Goal: Information Seeking & Learning: Find specific fact

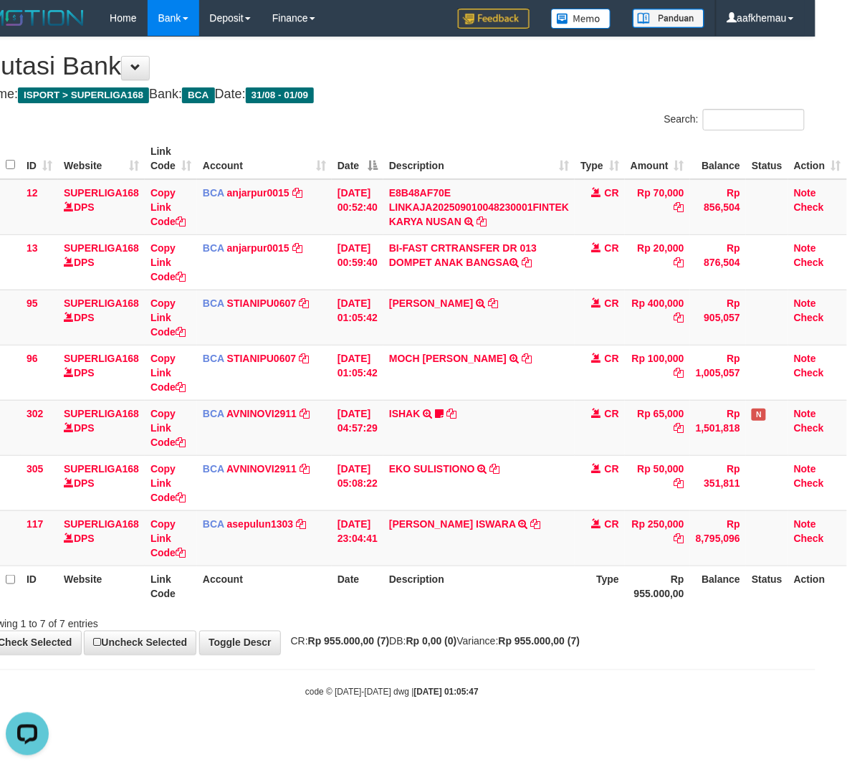
click at [421, 53] on h1 "Mutasi Bank" at bounding box center [391, 66] width 825 height 29
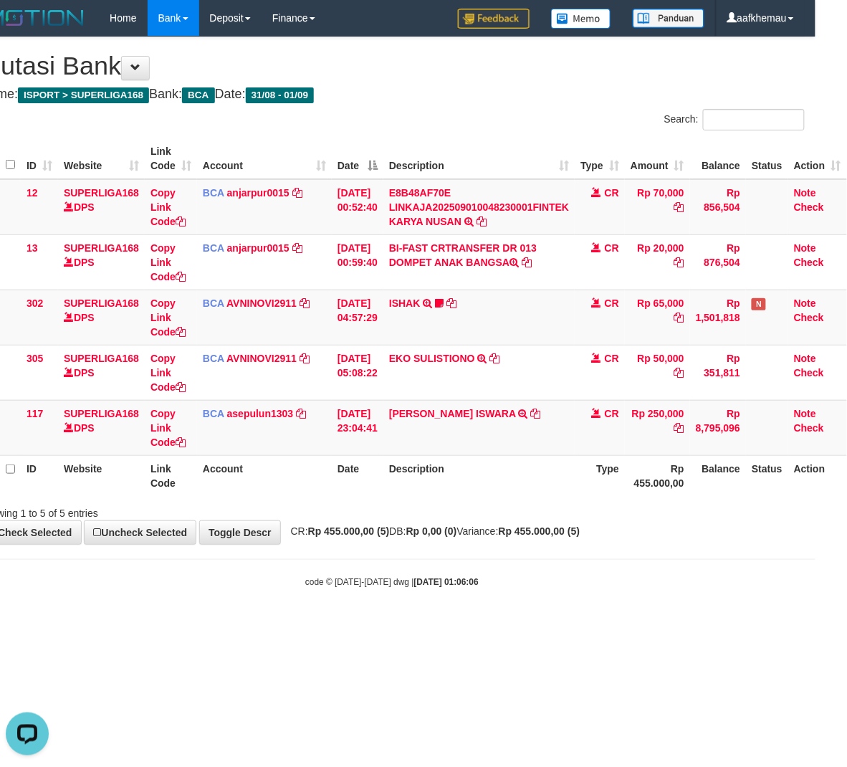
click at [421, 593] on body "Toggle navigation Home Bank Account List Load By Website Group [ISPORT] SUPERLI…" at bounding box center [391, 312] width 847 height 624
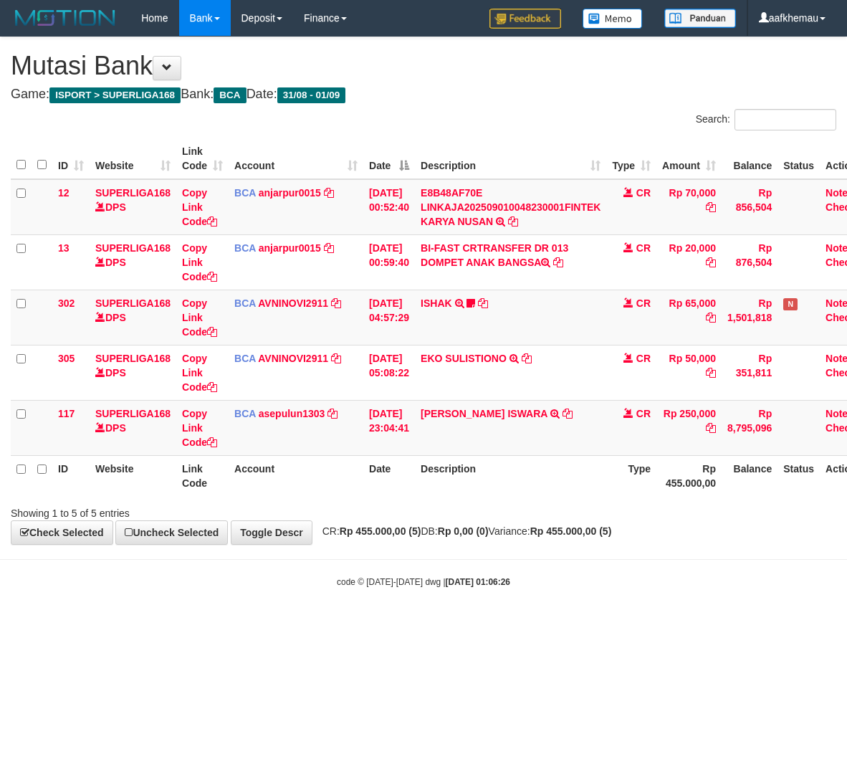
scroll to position [0, 41]
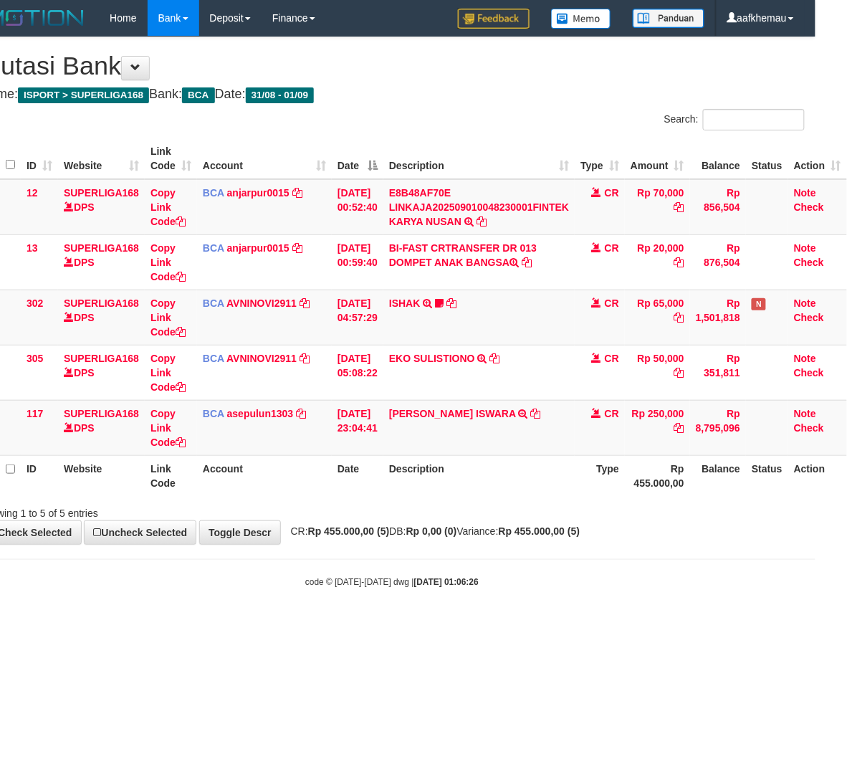
click at [426, 565] on body "Toggle navigation Home Bank Account List Load By Website Group [ISPORT] SUPERLI…" at bounding box center [391, 312] width 847 height 624
click at [425, 569] on body "Toggle navigation Home Bank Account List Load By Website Group [ISPORT] SUPERLI…" at bounding box center [391, 312] width 847 height 624
click at [460, 583] on strong "2025/09/01 01:06:27" at bounding box center [446, 582] width 64 height 10
click at [537, 603] on body "Toggle navigation Home Bank Account List Load By Website Group [ISPORT] SUPERLI…" at bounding box center [391, 312] width 847 height 624
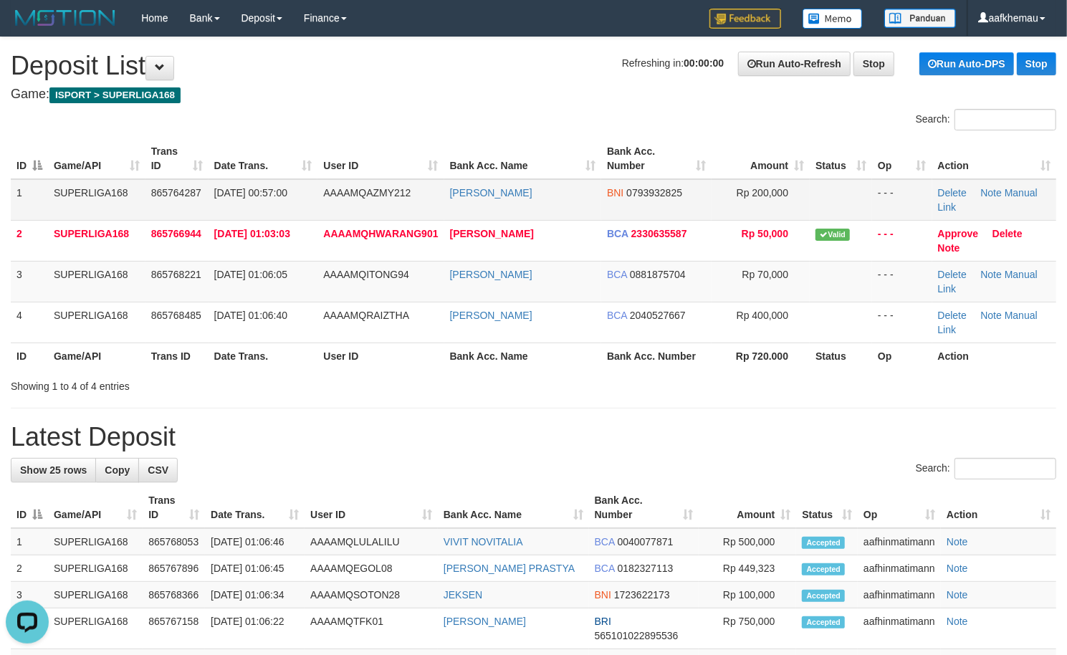
drag, startPoint x: 527, startPoint y: 193, endPoint x: 453, endPoint y: 198, distance: 74.6
click at [453, 198] on td "[PERSON_NAME]" at bounding box center [522, 200] width 157 height 42
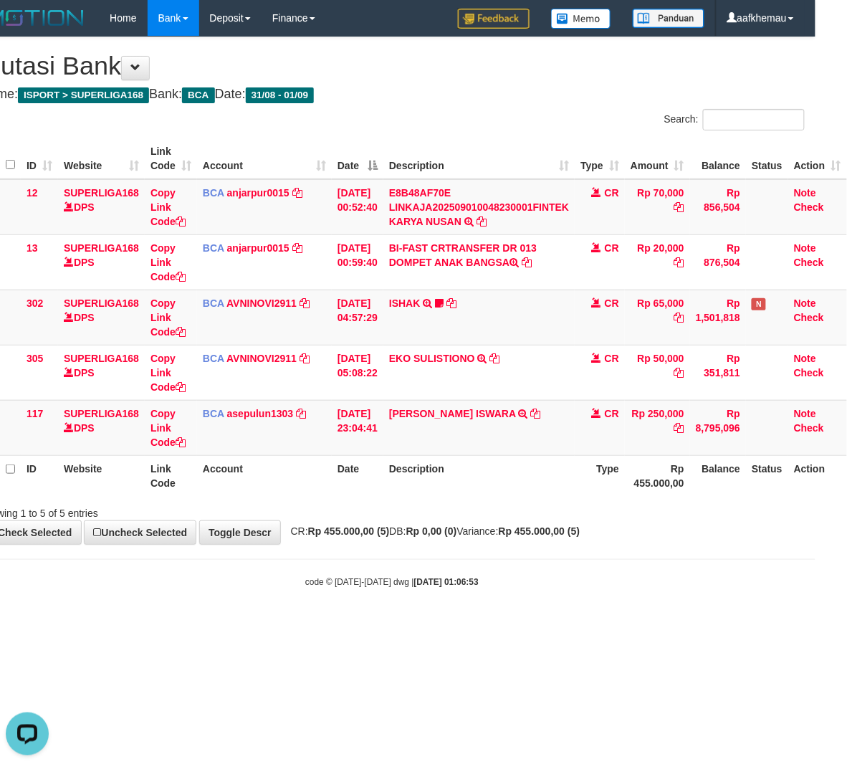
click at [499, 84] on div "**********" at bounding box center [391, 290] width 847 height 507
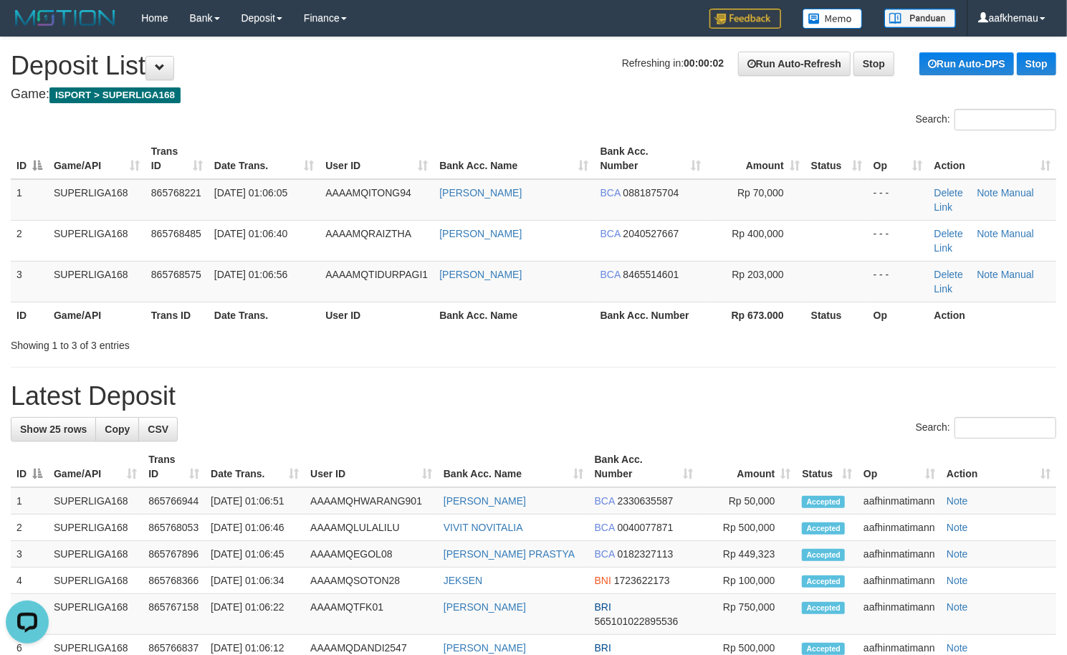
click at [381, 73] on h1 "Refreshing in: 00:00:02 Run Auto-Refresh Stop Run Auto-DPS Stop Deposit List" at bounding box center [533, 66] width 1045 height 29
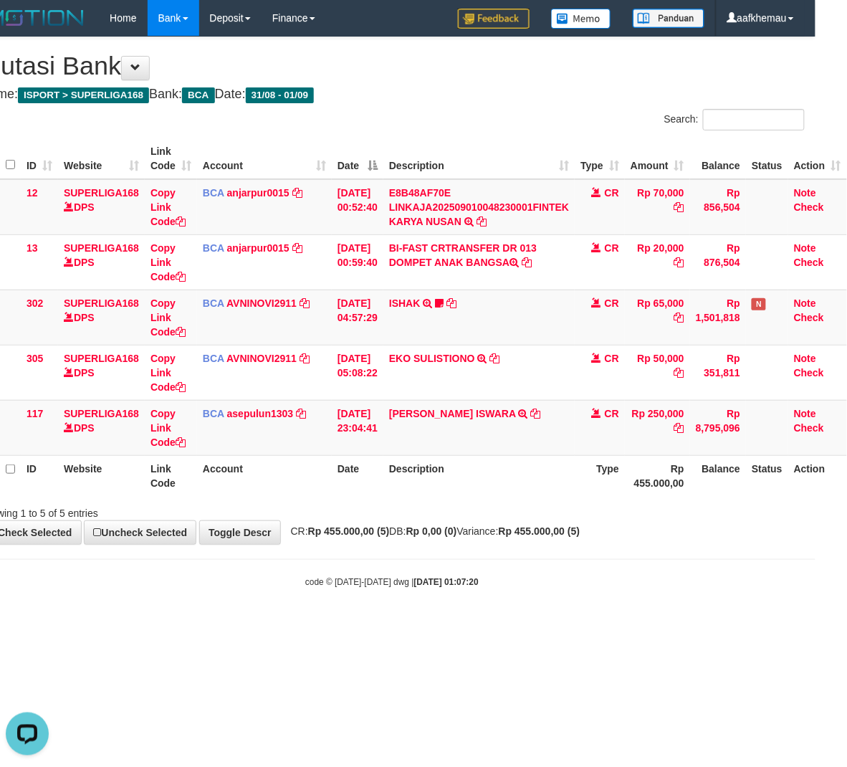
click at [453, 64] on h1 "Mutasi Bank" at bounding box center [391, 66] width 825 height 29
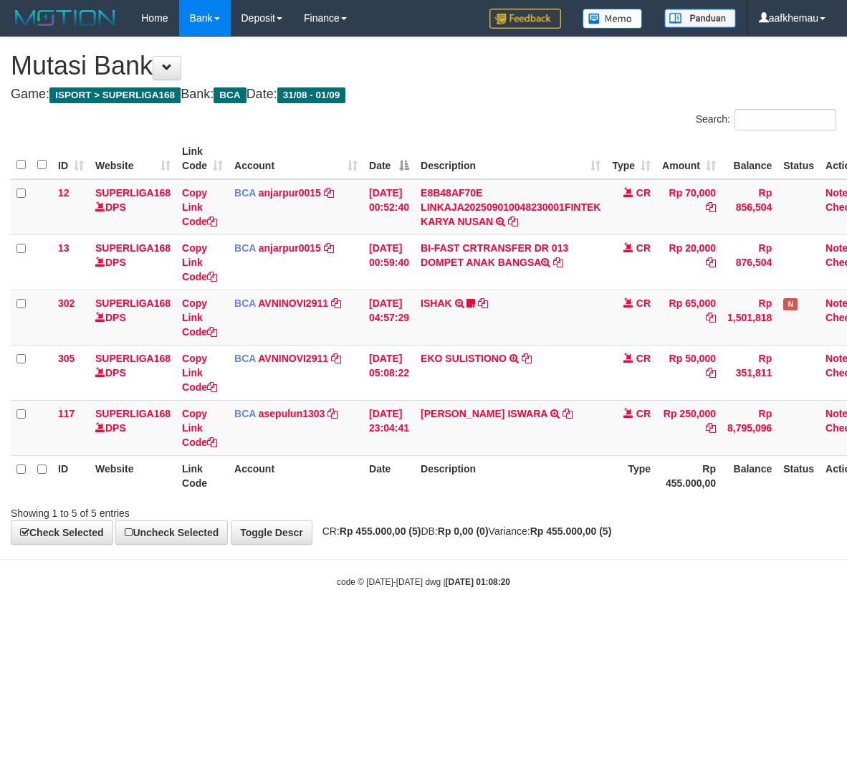
scroll to position [0, 41]
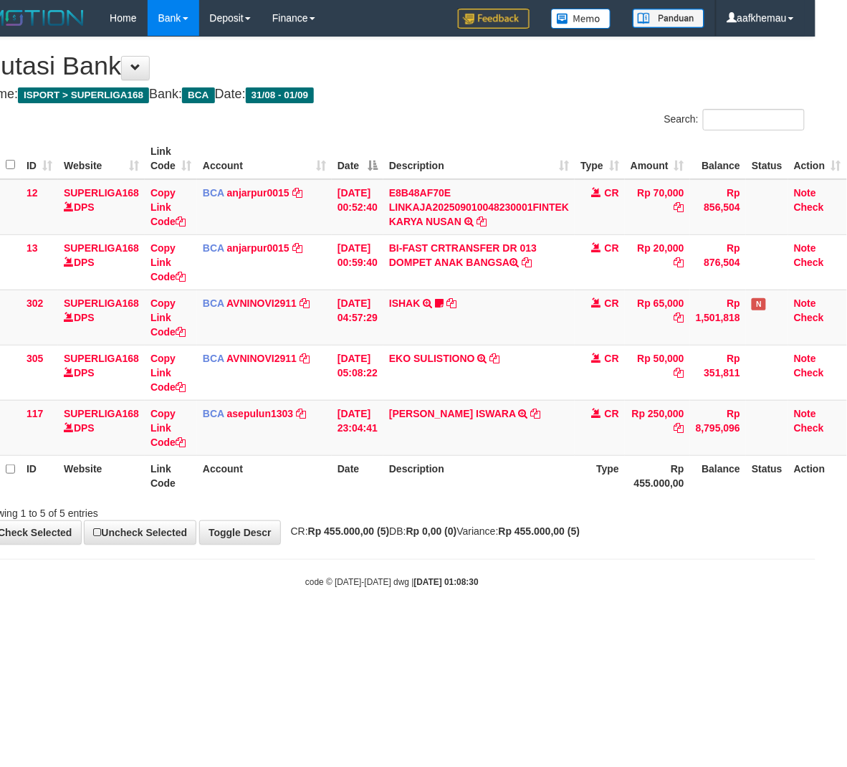
click at [485, 624] on html "Toggle navigation Home Bank Account List Load By Website Group [ISPORT] SUPERLI…" at bounding box center [391, 312] width 847 height 624
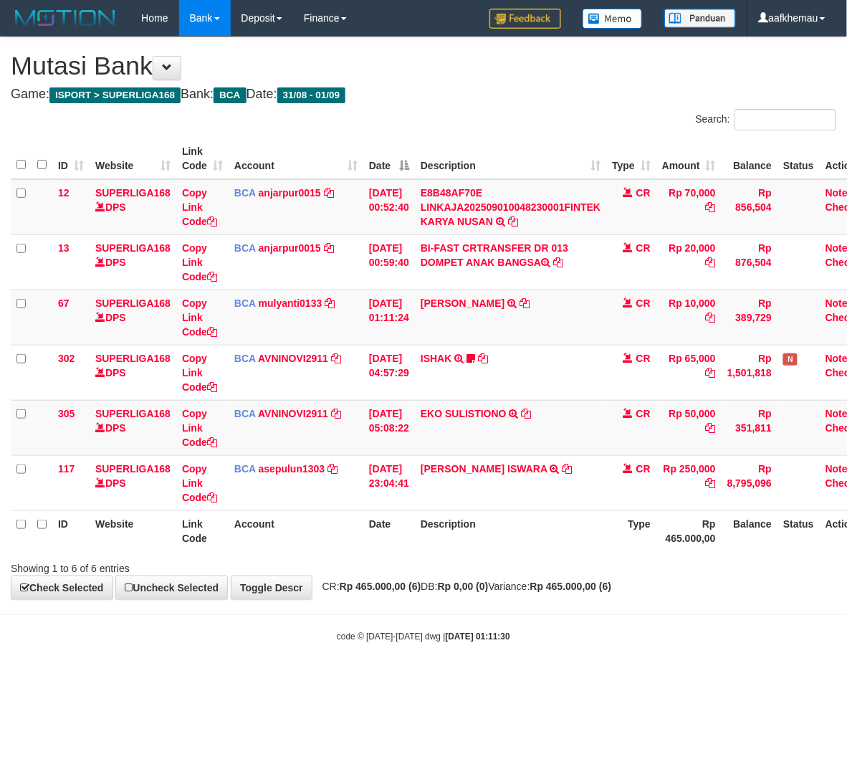
drag, startPoint x: 0, startPoint y: 0, endPoint x: 471, endPoint y: 553, distance: 726.4
click at [471, 553] on div "ID Website Link Code Account Date Description Type Amount Balance Status Action…" at bounding box center [423, 344] width 847 height 421
click at [273, 307] on link "mulyanti0133" at bounding box center [291, 302] width 64 height 11
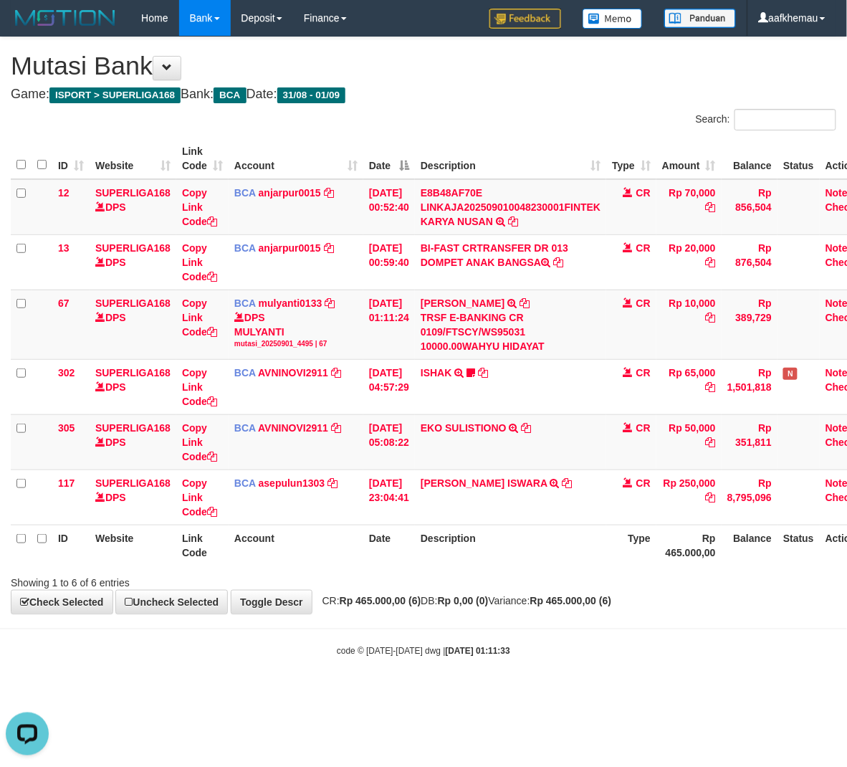
click at [642, 588] on div "Showing 1 to 6 of 6 entries" at bounding box center [423, 580] width 847 height 20
click at [640, 588] on div "Showing 1 to 6 of 6 entries" at bounding box center [423, 580] width 847 height 20
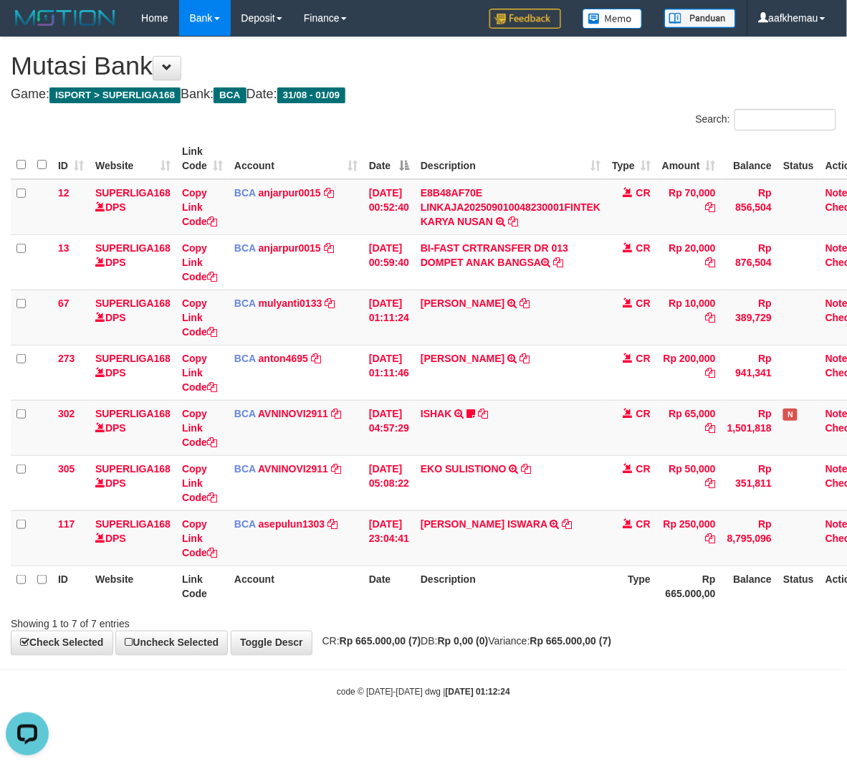
click at [508, 99] on h4 "Game: ISPORT > SUPERLIGA168 Bank: BCA Date: 31/08 - 01/09" at bounding box center [423, 94] width 825 height 14
click at [545, 631] on div "Showing 1 to 7 of 7 entries" at bounding box center [423, 621] width 847 height 20
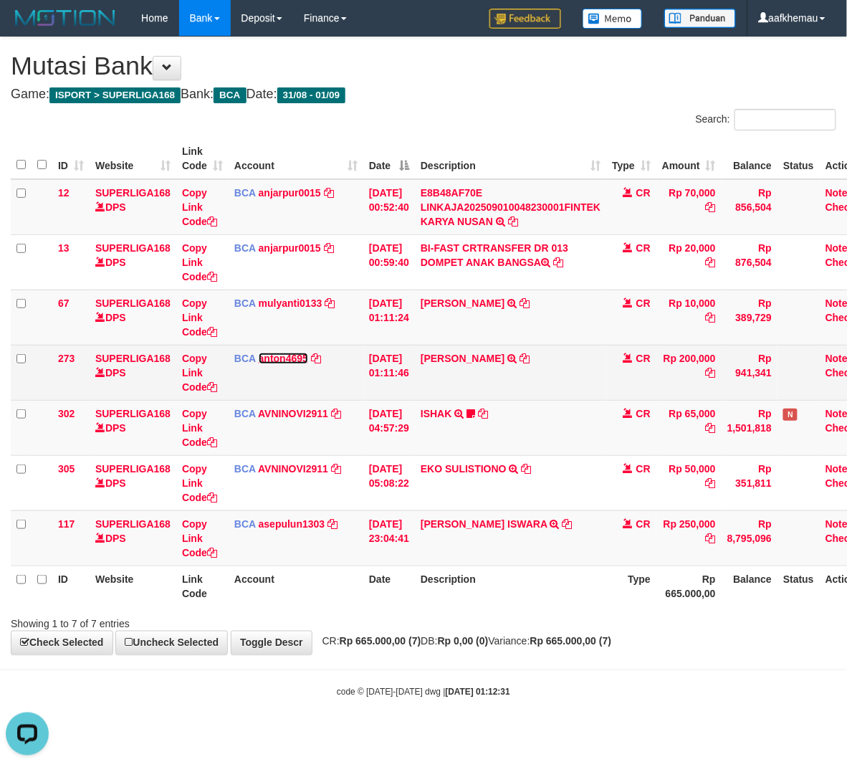
click at [304, 361] on link "anton4695" at bounding box center [283, 358] width 49 height 11
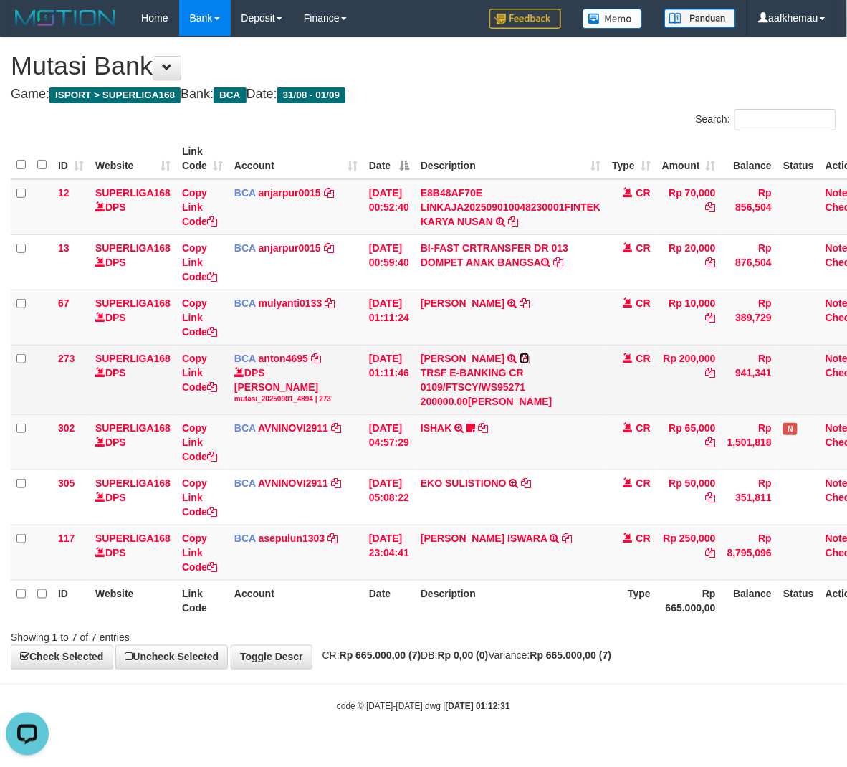
click at [520, 353] on icon at bounding box center [525, 358] width 10 height 10
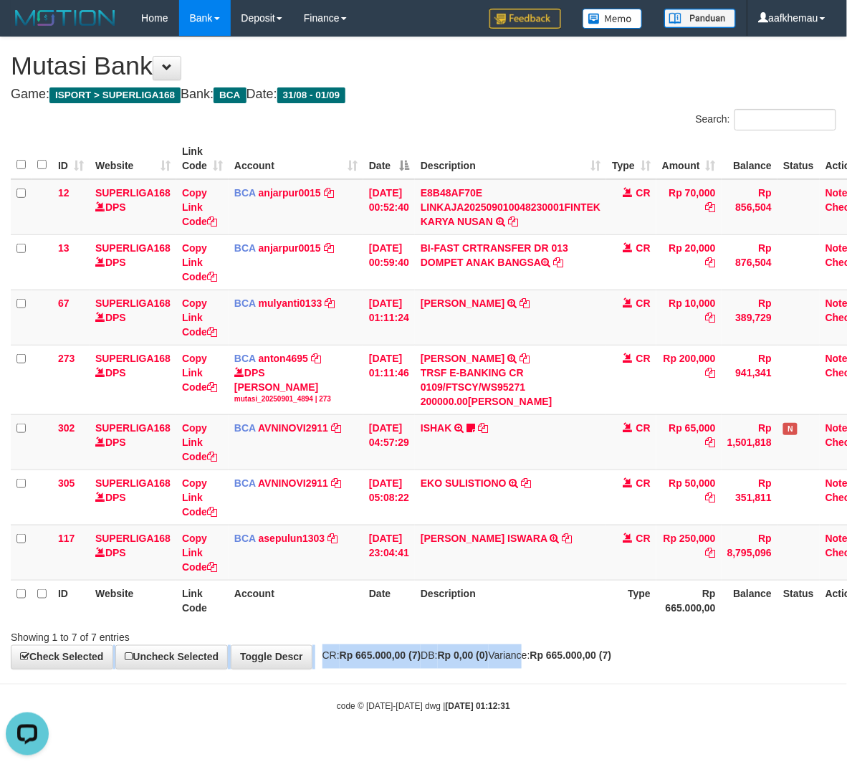
click at [540, 648] on div "**********" at bounding box center [423, 352] width 847 height 631
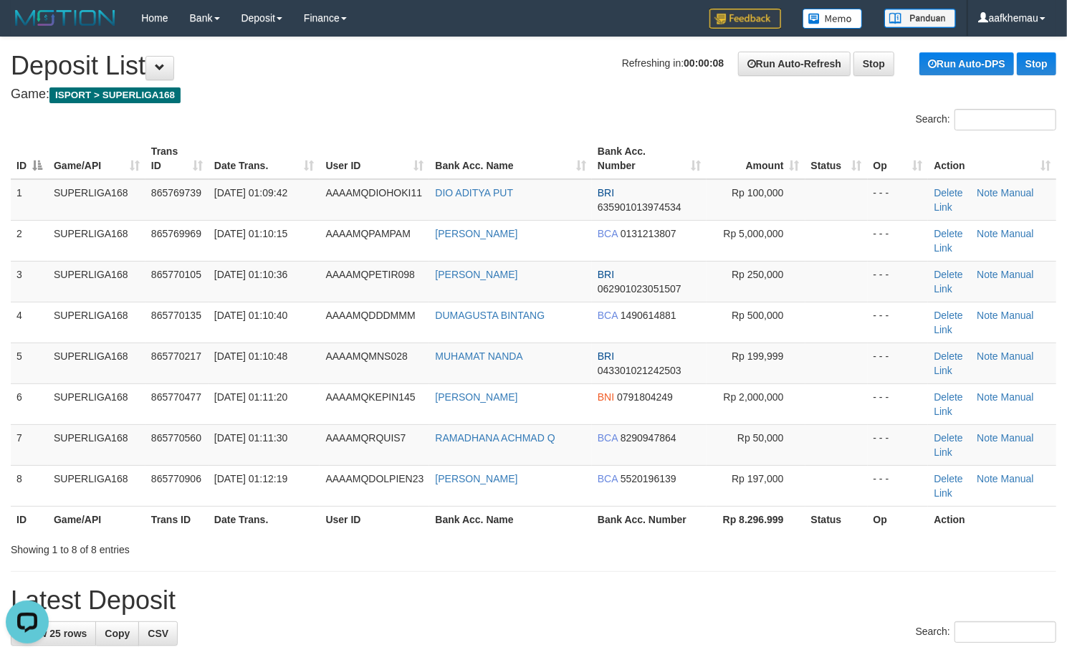
scroll to position [379, 0]
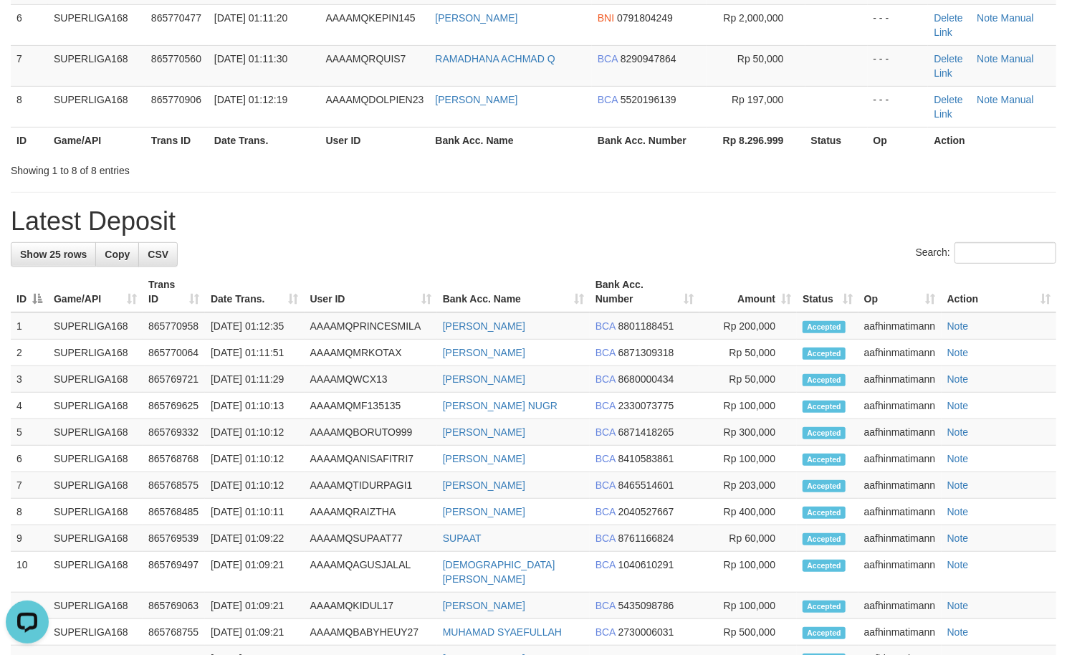
click at [520, 60] on div "**********" at bounding box center [533, 386] width 1067 height 1456
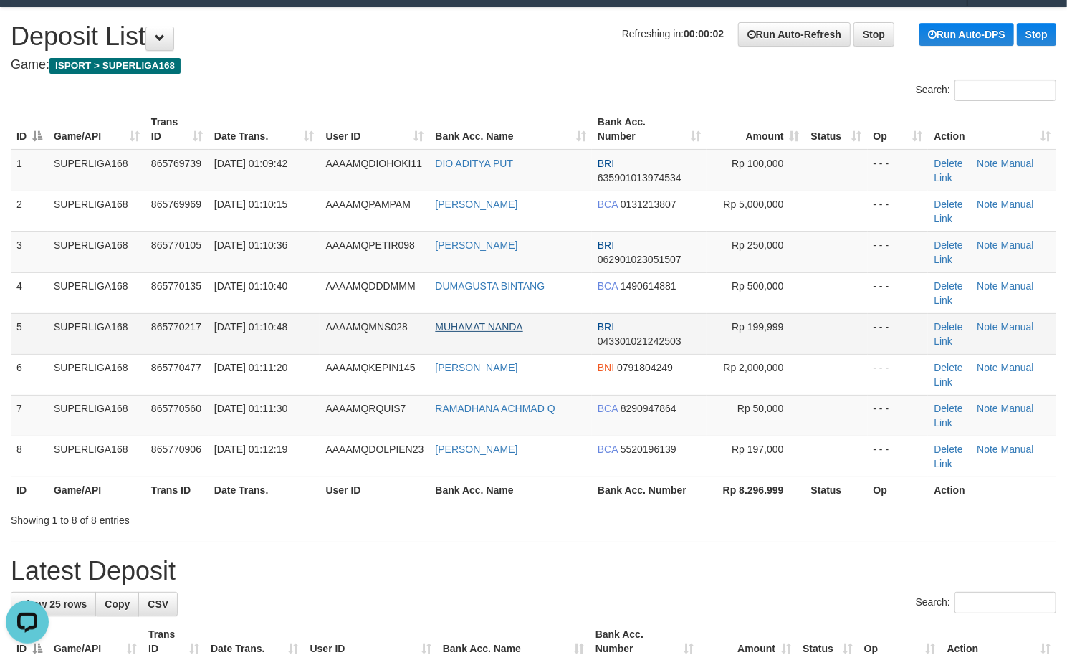
scroll to position [0, 0]
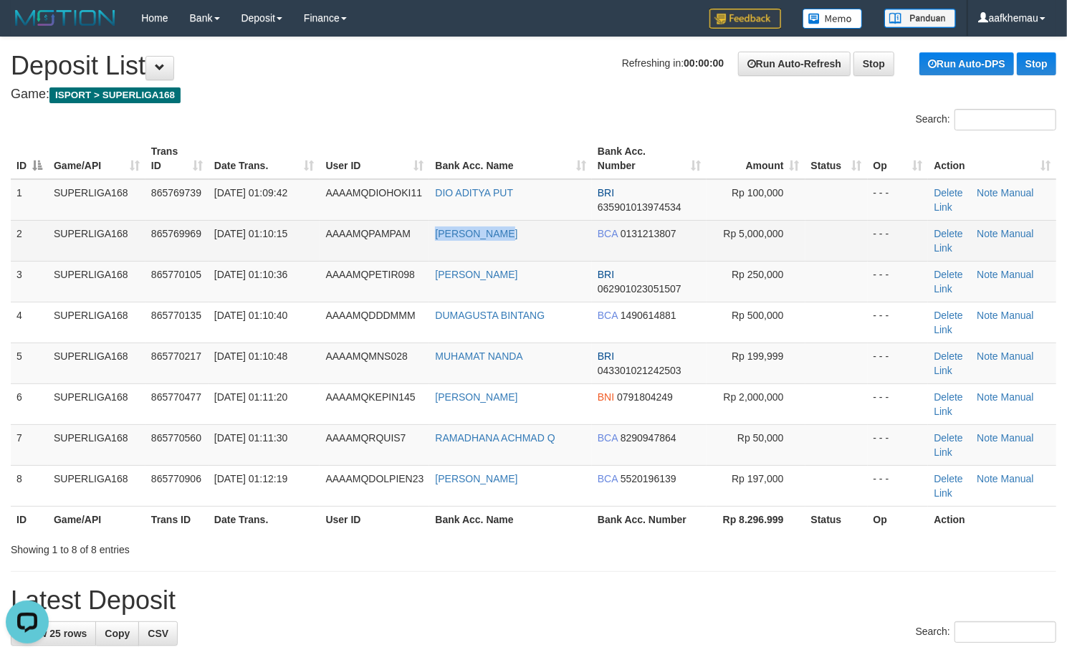
drag, startPoint x: 487, startPoint y: 246, endPoint x: 430, endPoint y: 244, distance: 57.4
click at [430, 244] on td "[PERSON_NAME]" at bounding box center [510, 240] width 163 height 41
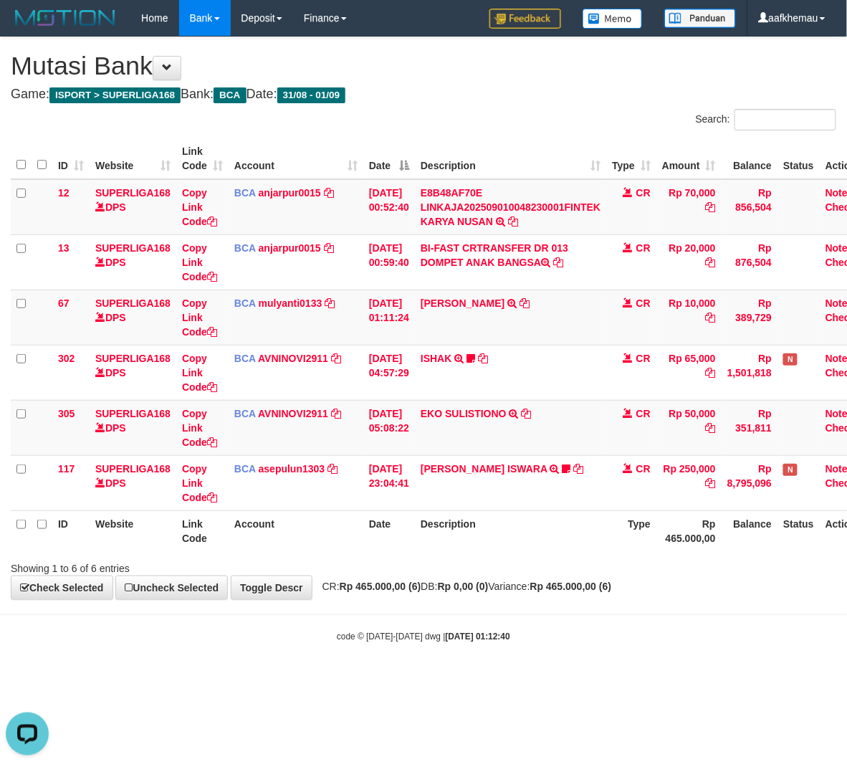
click at [545, 87] on div "**********" at bounding box center [423, 318] width 847 height 562
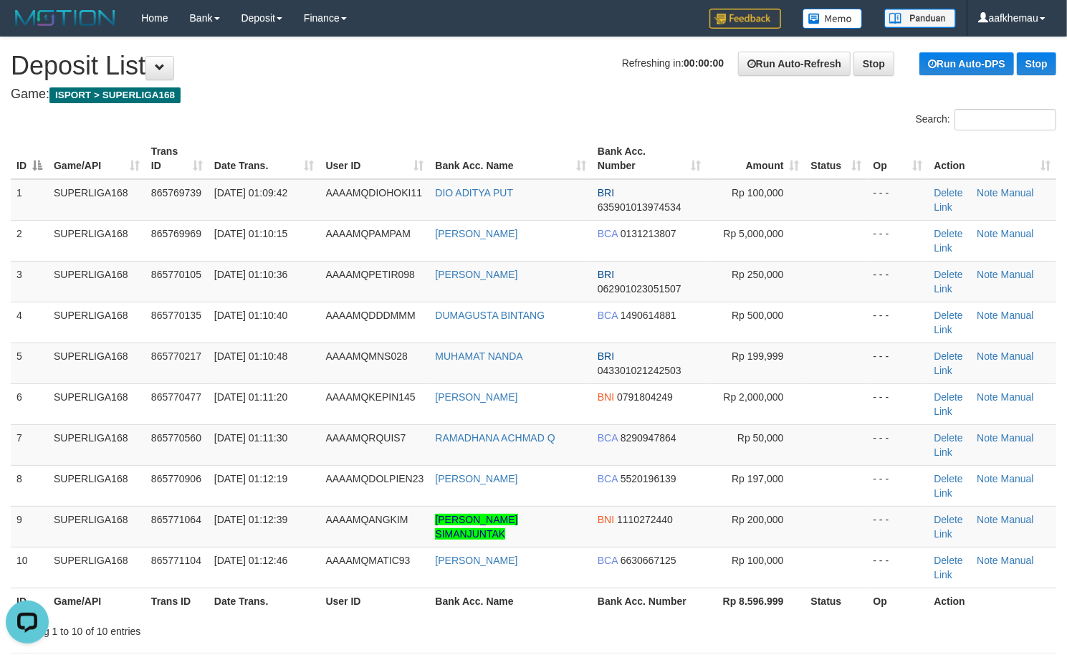
click at [291, 78] on h1 "Refreshing in: 00:00:00 Run Auto-Refresh Stop Run Auto-DPS Stop Deposit List" at bounding box center [533, 66] width 1045 height 29
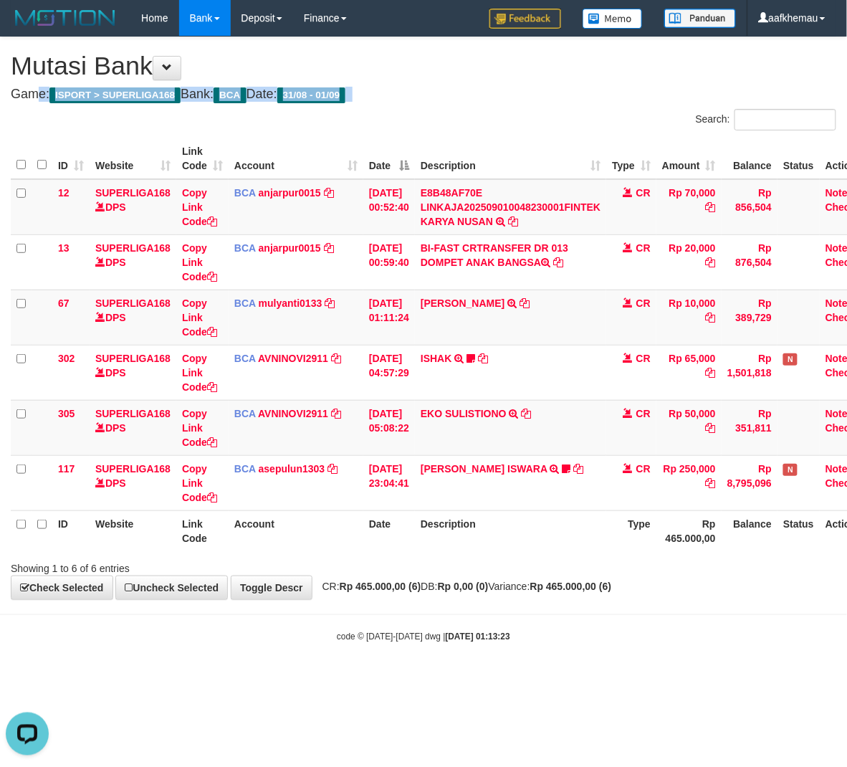
click at [556, 84] on div "**********" at bounding box center [423, 318] width 847 height 562
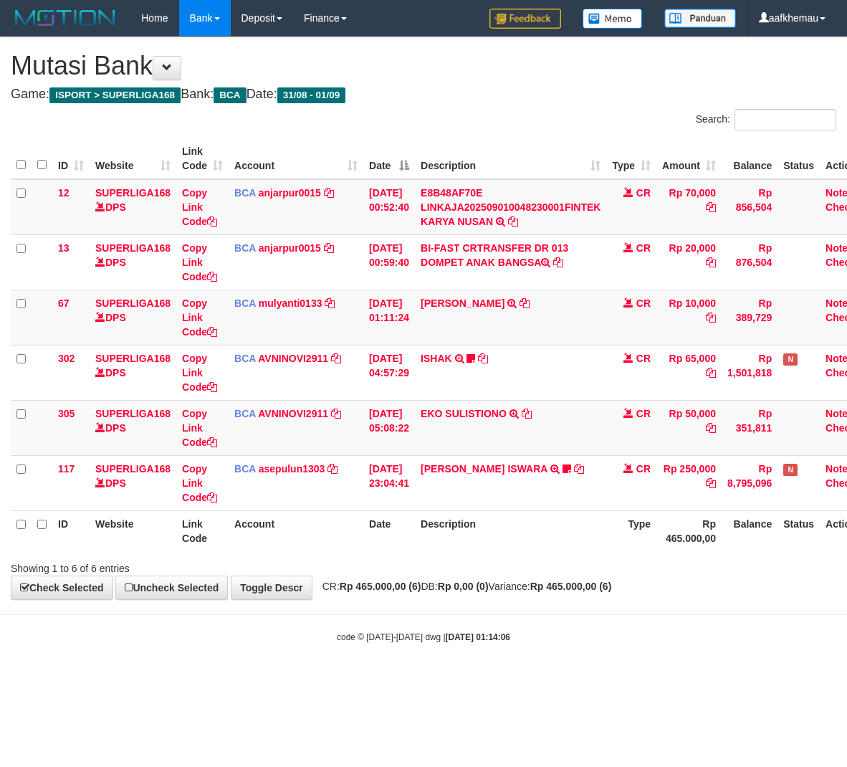
click at [642, 594] on div "**********" at bounding box center [423, 318] width 847 height 562
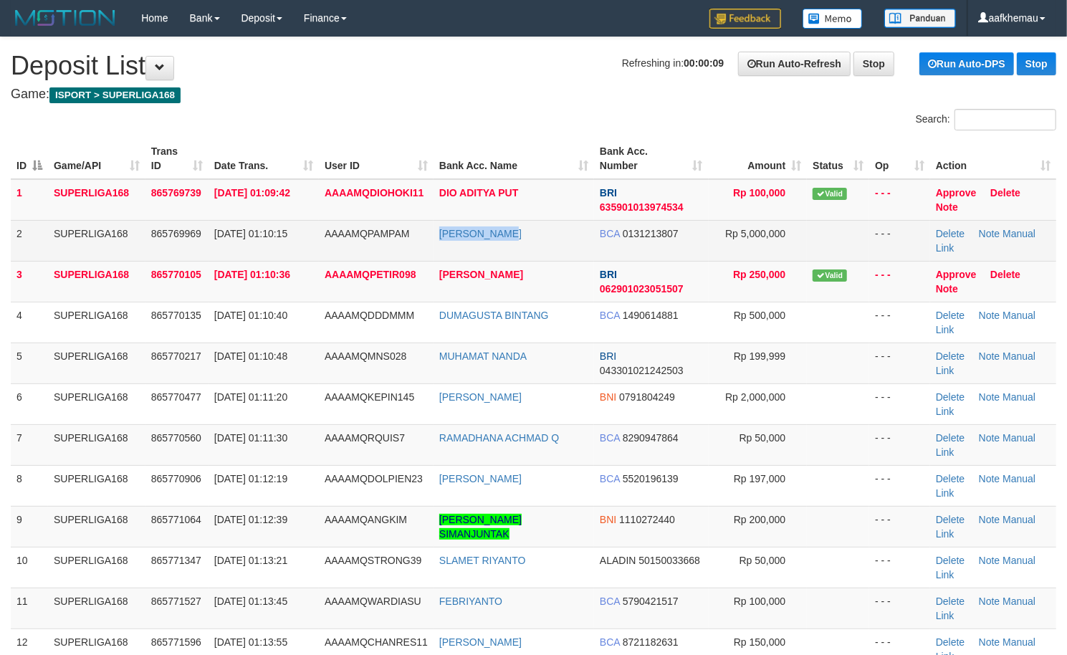
drag, startPoint x: 551, startPoint y: 236, endPoint x: 421, endPoint y: 236, distance: 129.7
click at [421, 236] on tr "2 SUPERLIGA168 865769969 01/09/2025 01:10:15 AAAAMQPAMPAM AGUS HARTOYO BCA 0131…" at bounding box center [533, 240] width 1045 height 41
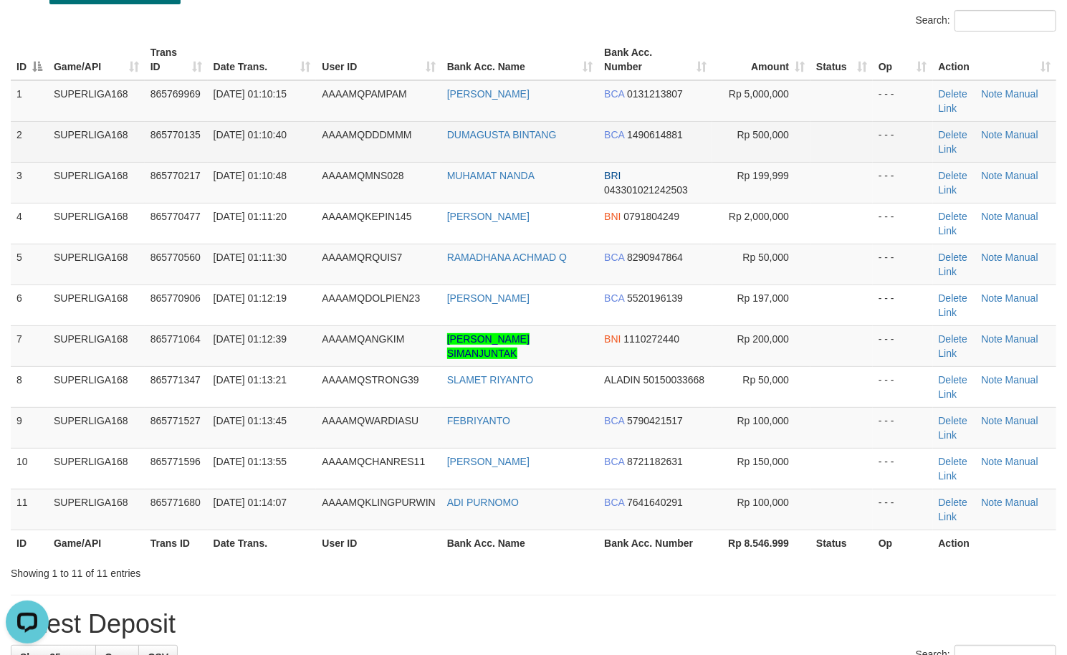
scroll to position [287, 0]
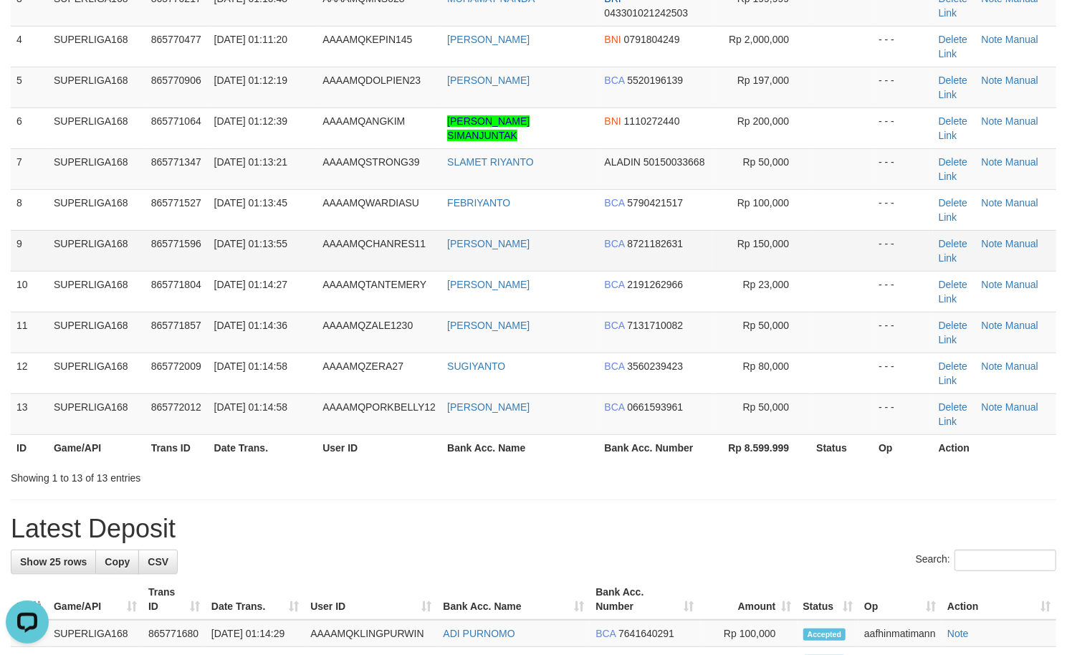
scroll to position [287, 0]
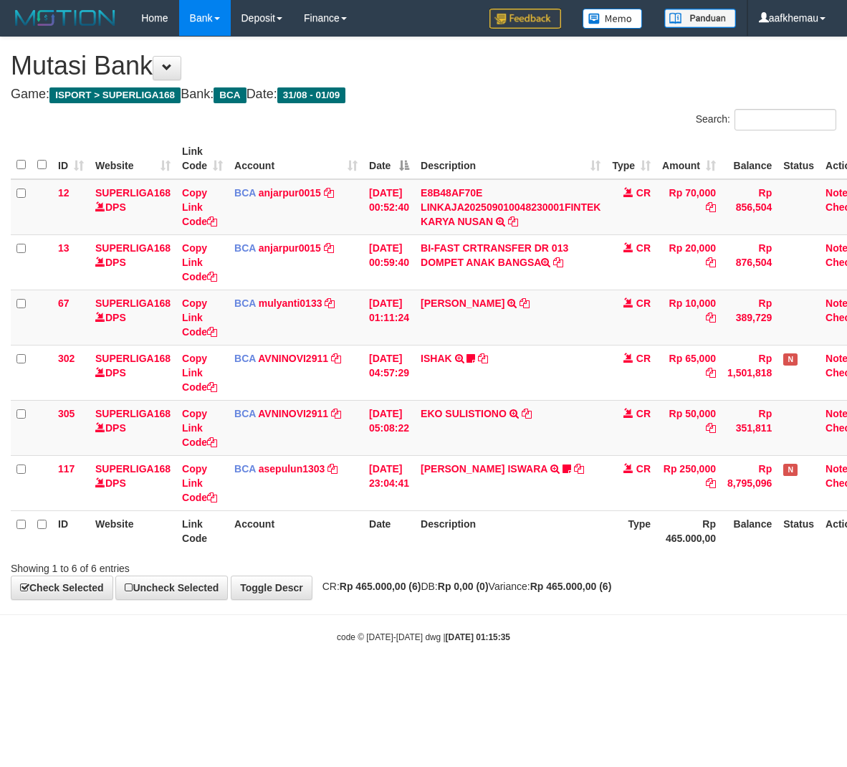
scroll to position [0, 41]
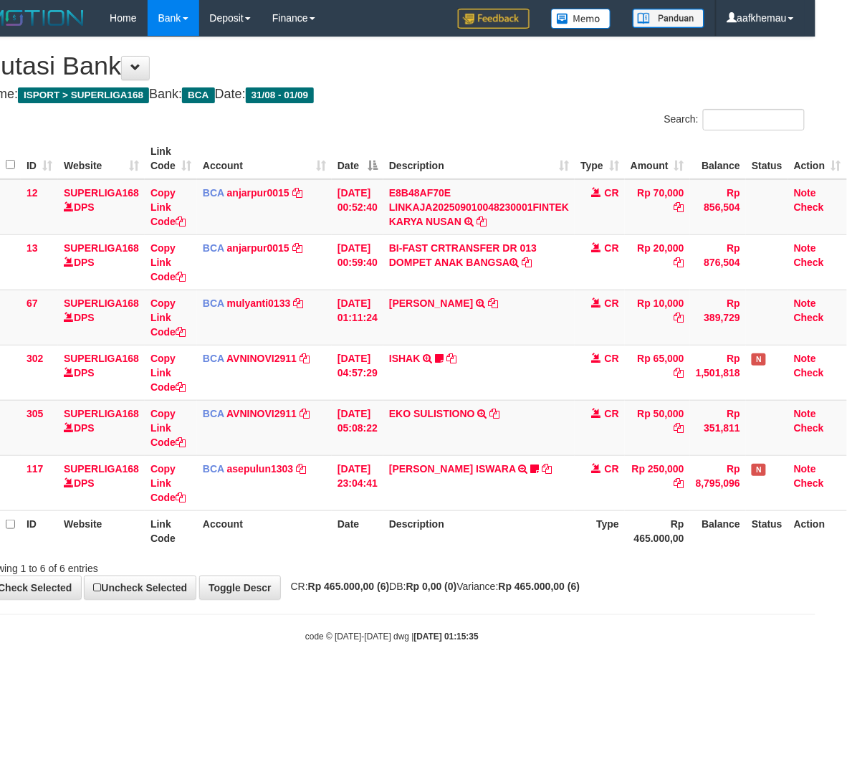
click at [634, 614] on body "Toggle navigation Home Bank Account List Load By Website Group [ISPORT] SUPERLI…" at bounding box center [391, 339] width 847 height 679
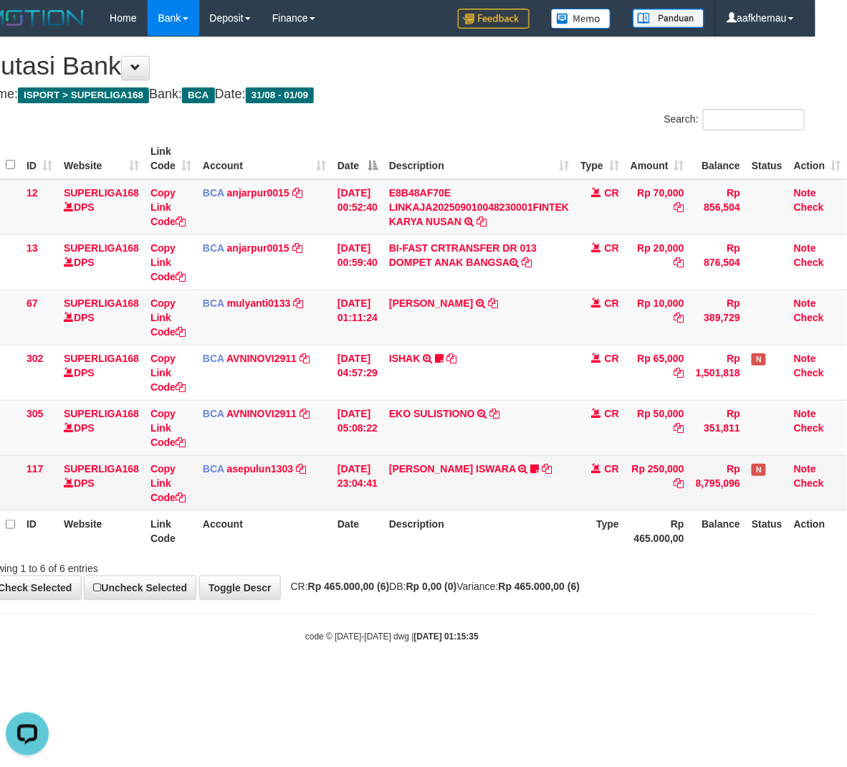
scroll to position [0, 0]
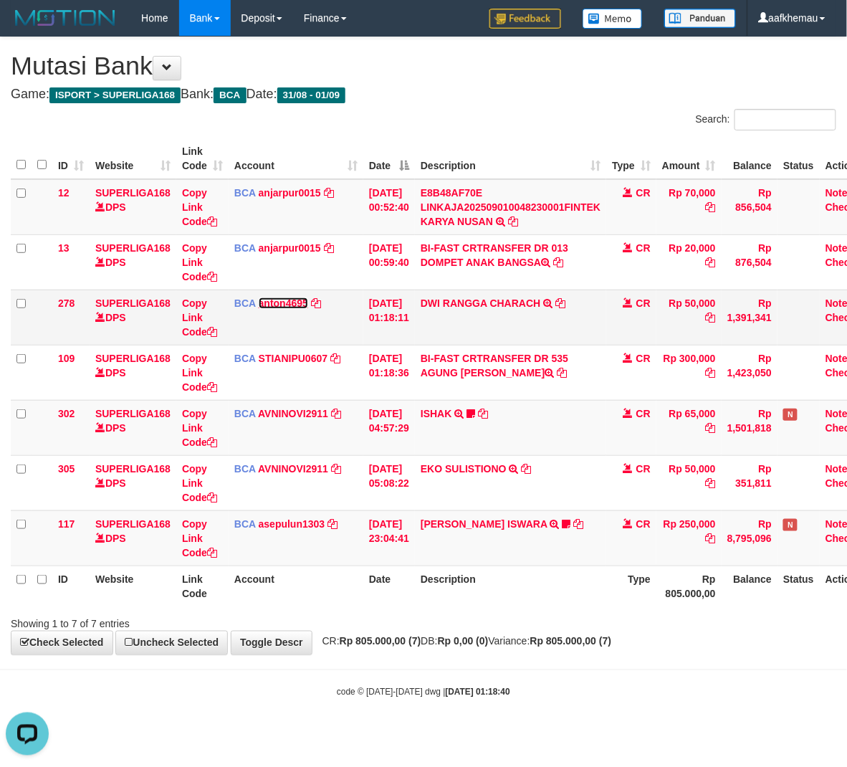
click at [292, 301] on link "anton4695" at bounding box center [283, 302] width 49 height 11
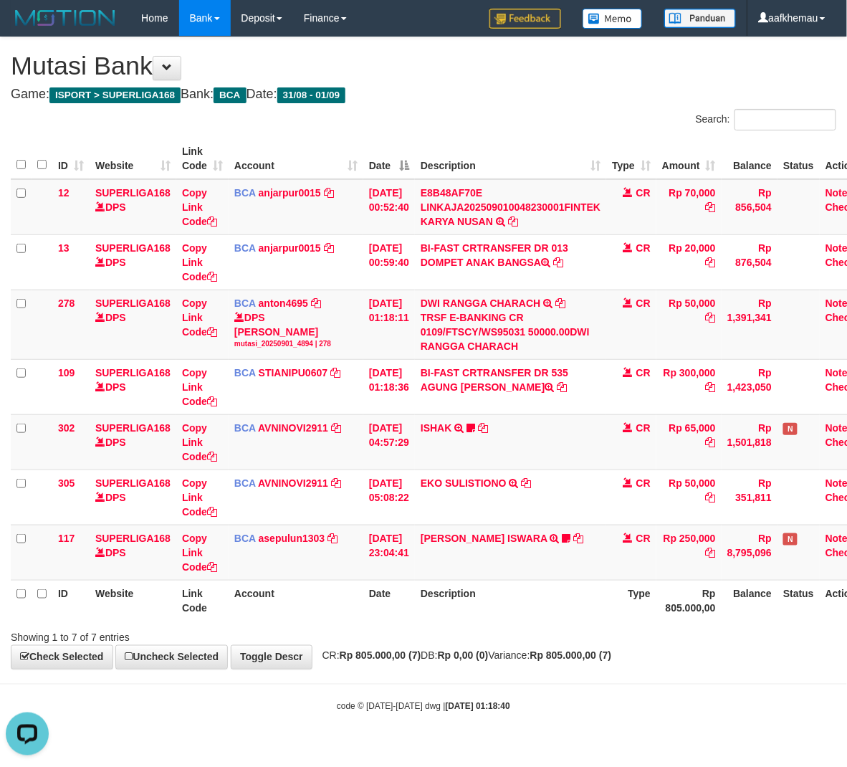
click at [612, 651] on strong "Rp 805.000,00 (7)" at bounding box center [571, 655] width 82 height 11
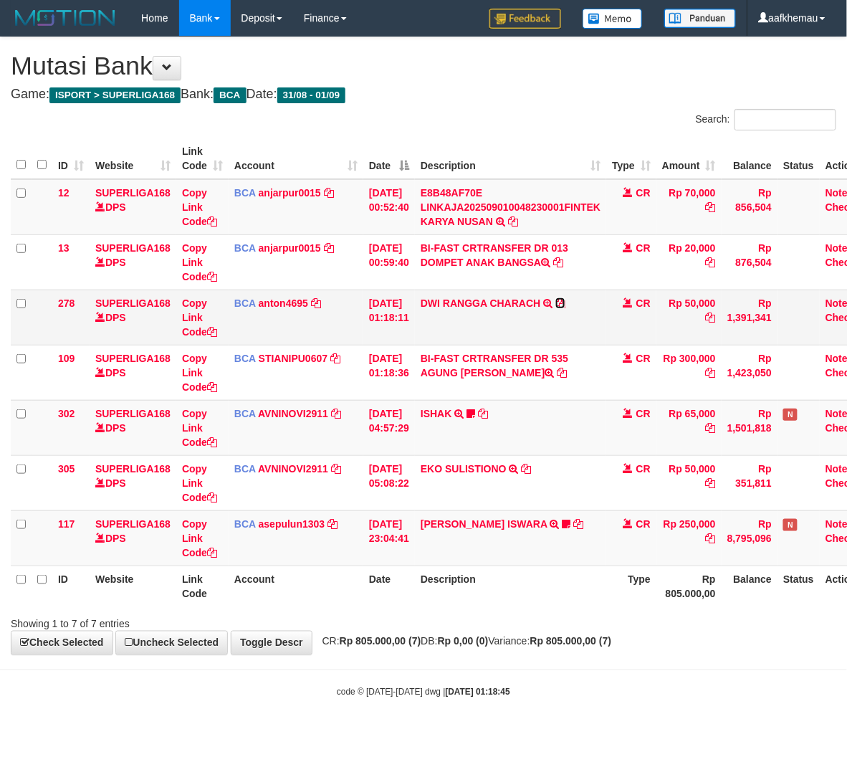
click at [565, 305] on icon at bounding box center [560, 303] width 10 height 10
drag, startPoint x: 689, startPoint y: 615, endPoint x: 668, endPoint y: 639, distance: 32.5
click at [689, 615] on div "Showing 1 to 7 of 7 entries" at bounding box center [423, 621] width 847 height 20
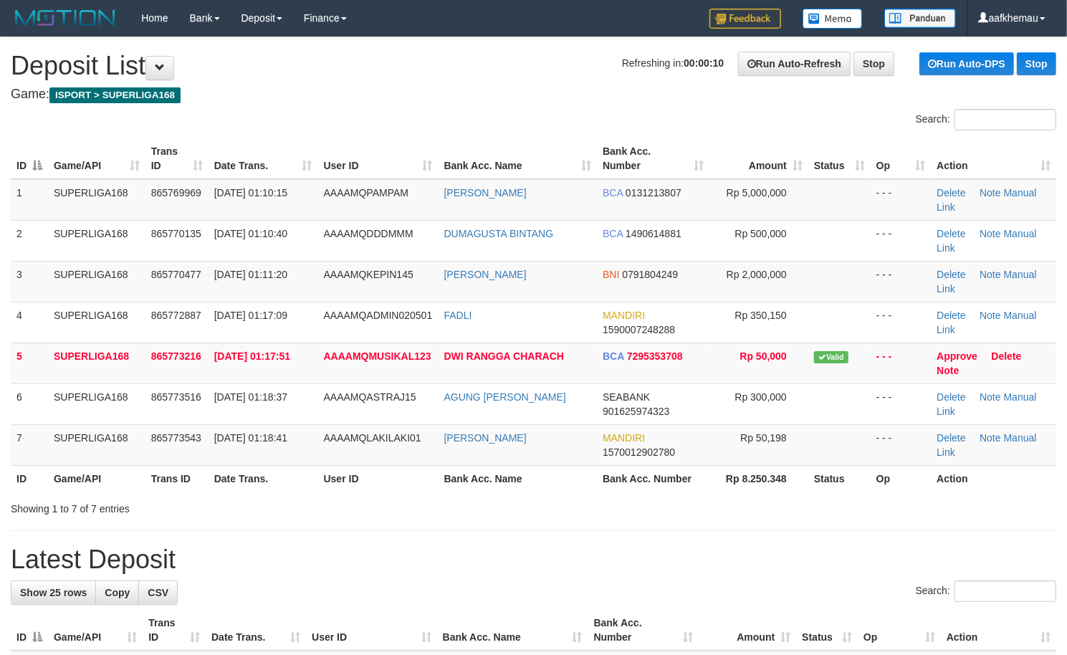
click at [382, 67] on h1 "Refreshing in: 00:00:10 Run Auto-Refresh Stop Run Auto-DPS Stop Deposit List" at bounding box center [533, 66] width 1045 height 29
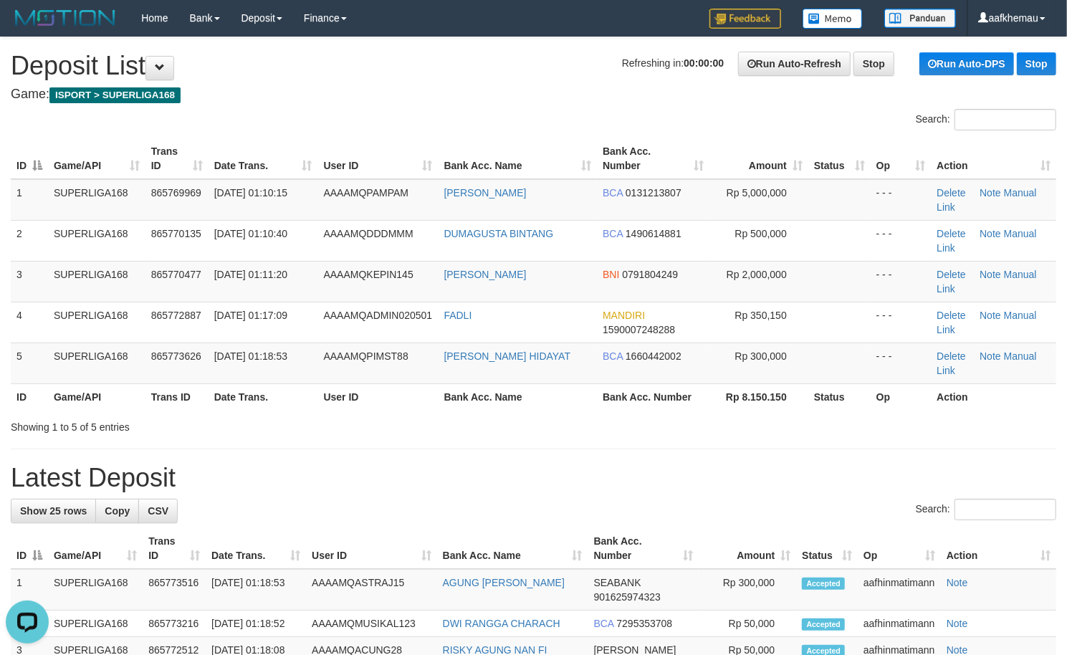
click at [403, 73] on h1 "Refreshing in: 00:00:00 Run Auto-Refresh Stop Run Auto-DPS Stop Deposit List" at bounding box center [533, 66] width 1045 height 29
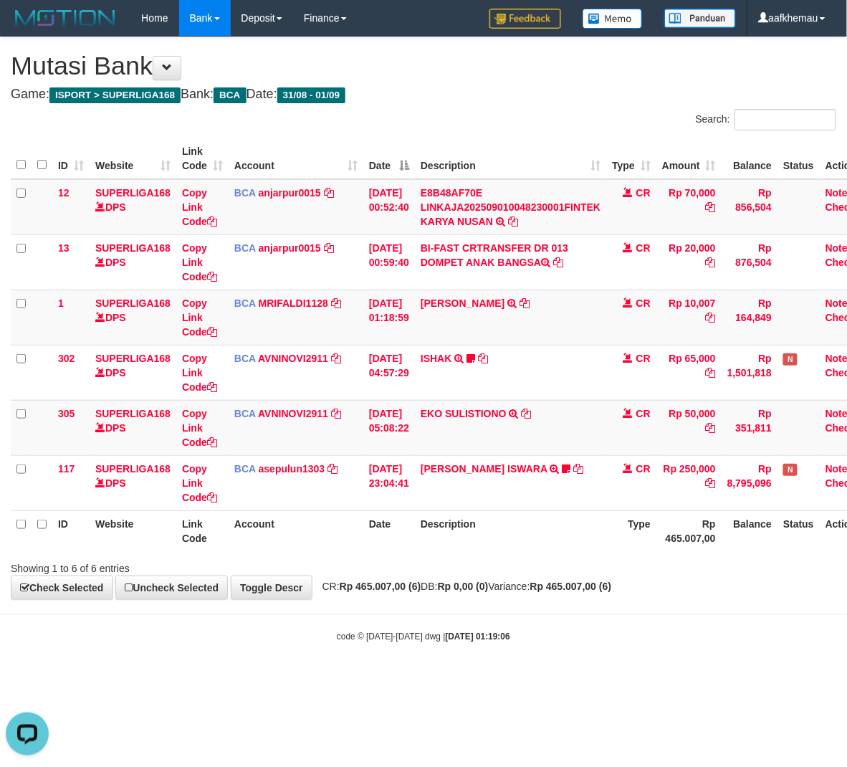
click at [613, 594] on div "**********" at bounding box center [423, 318] width 847 height 562
click at [613, 593] on div "**********" at bounding box center [423, 318] width 847 height 562
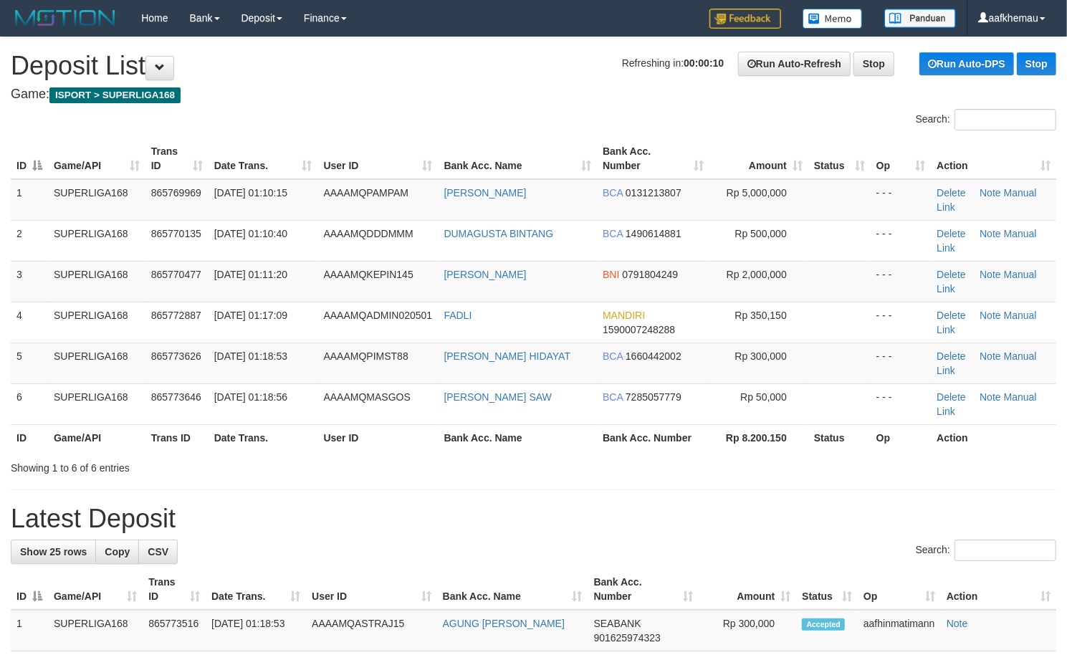
click at [471, 115] on div "Search:" at bounding box center [533, 121] width 1067 height 25
click at [434, 58] on h1 "Refreshing in: 00:00:03 Run Auto-Refresh Stop Run Auto-DPS Stop Deposit List" at bounding box center [533, 66] width 1045 height 29
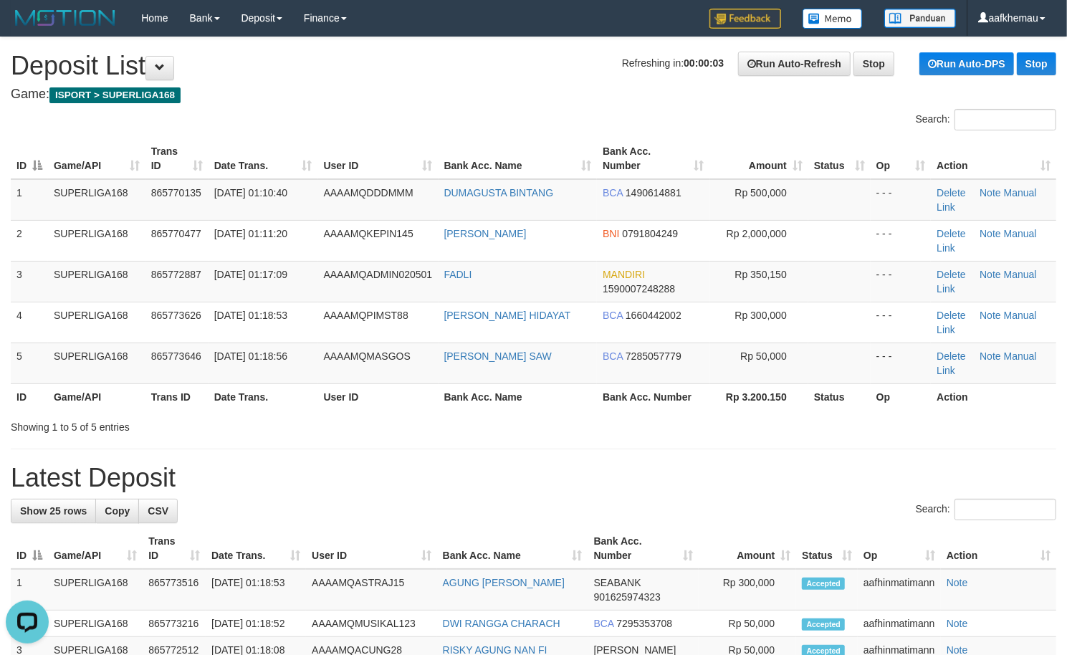
click at [551, 92] on h4 "Game: ISPORT > SUPERLIGA168" at bounding box center [533, 94] width 1045 height 14
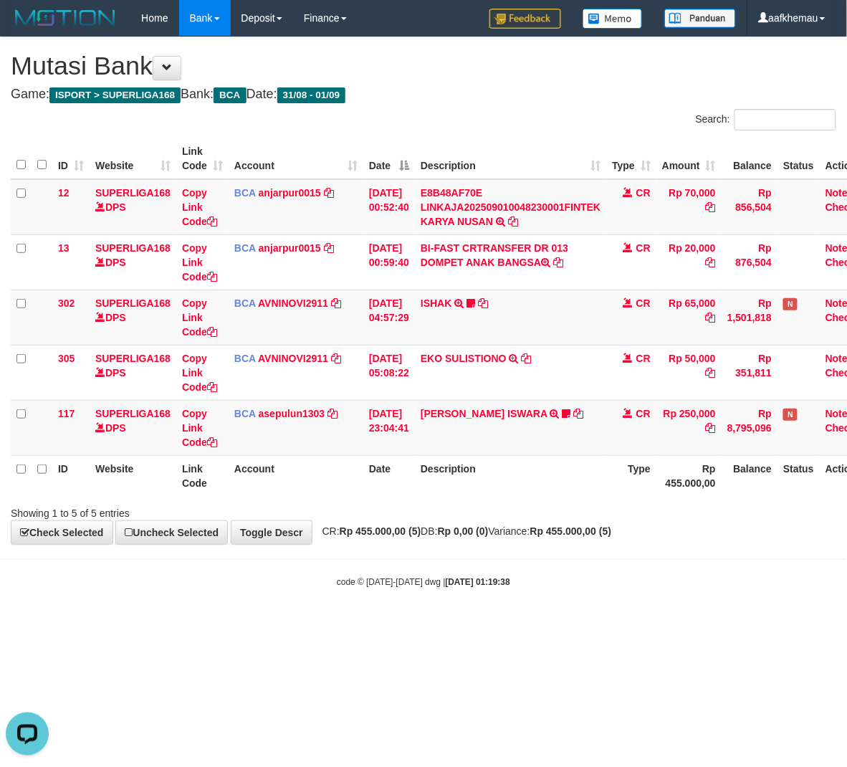
click at [484, 84] on div "**********" at bounding box center [423, 290] width 847 height 507
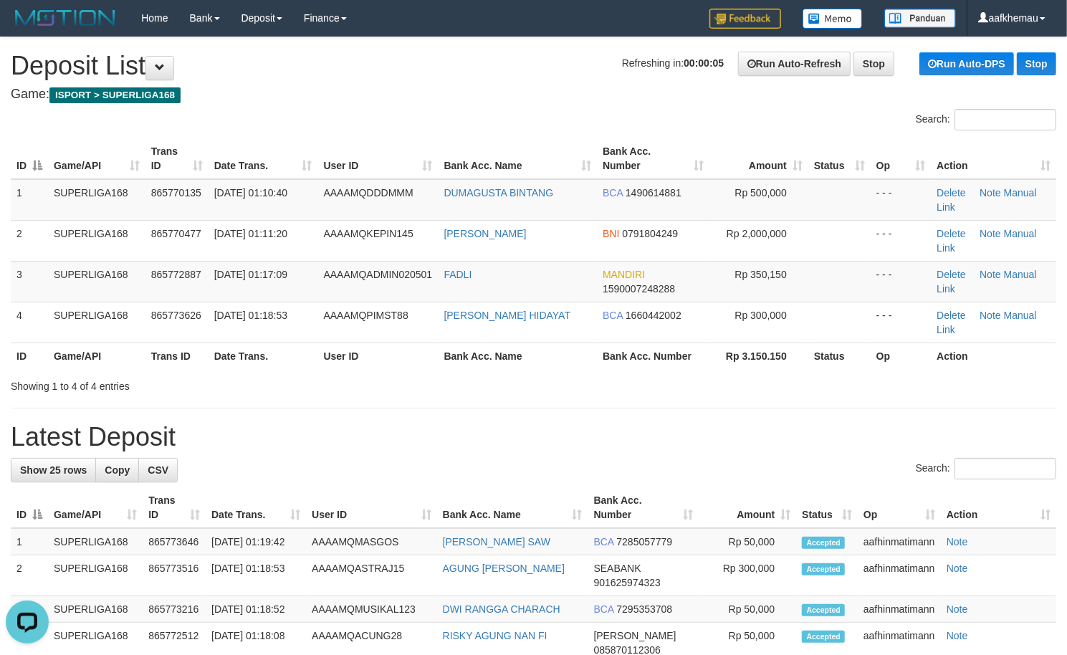
click at [311, 79] on h1 "Refreshing in: 00:00:05 Run Auto-Refresh Stop Run Auto-DPS Stop Deposit List" at bounding box center [533, 66] width 1045 height 29
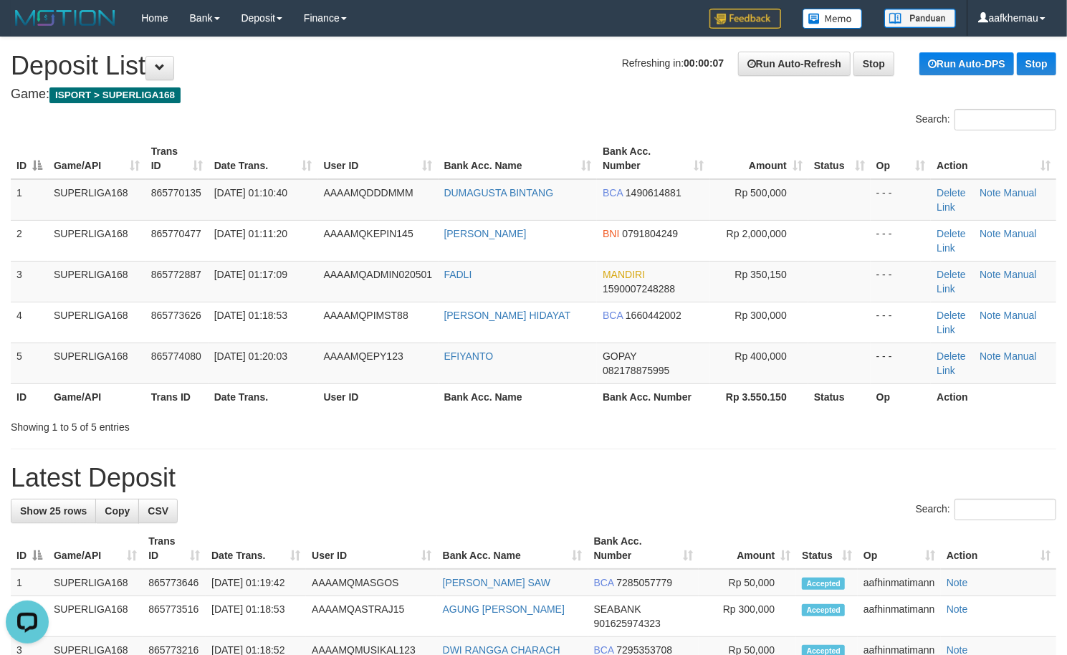
click at [517, 115] on div "Search:" at bounding box center [533, 121] width 1067 height 25
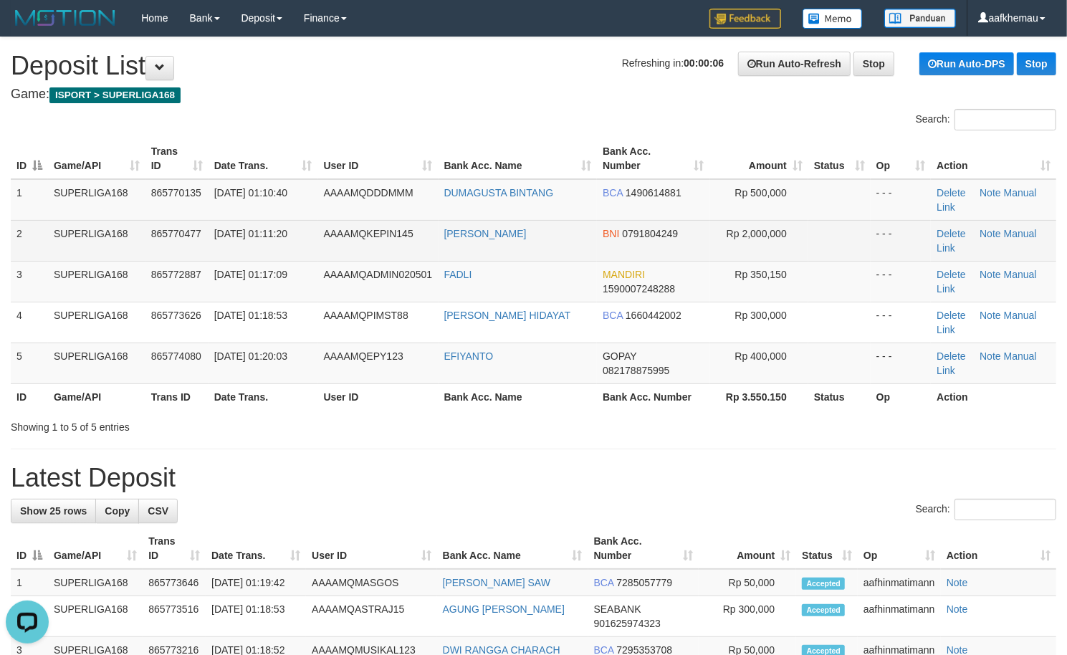
copy link "HAFIZH KURNIAWAN"
drag, startPoint x: 571, startPoint y: 231, endPoint x: 439, endPoint y: 239, distance: 132.1
click at [439, 239] on td "[PERSON_NAME]" at bounding box center [518, 240] width 159 height 41
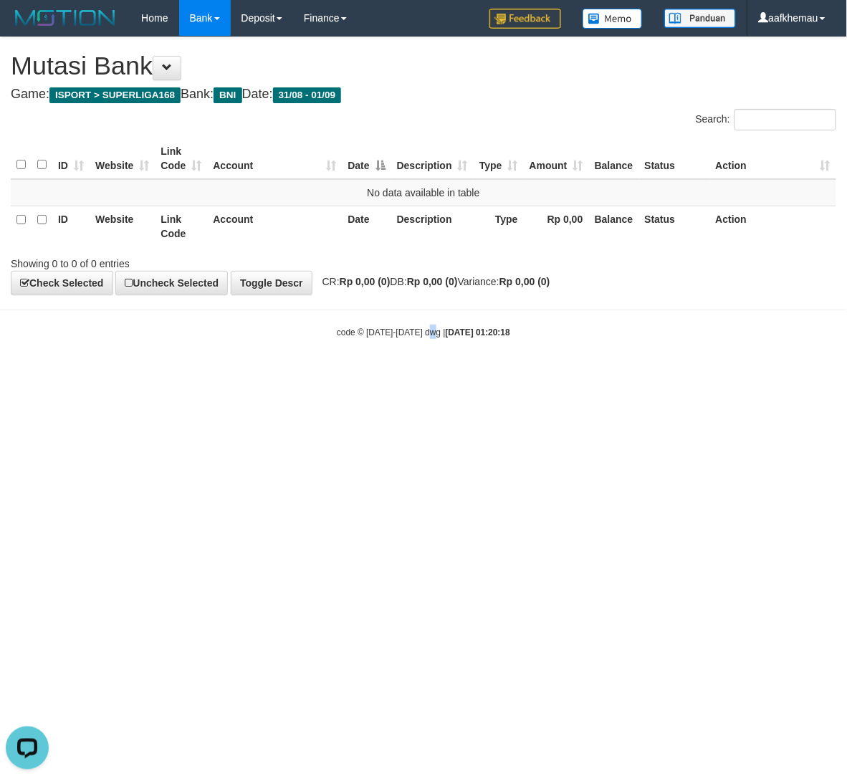
drag, startPoint x: 430, startPoint y: 590, endPoint x: 422, endPoint y: 590, distance: 7.9
click at [423, 375] on html "Toggle navigation Home Bank Account List Load By Website Group [ISPORT] SUPERLI…" at bounding box center [423, 187] width 847 height 375
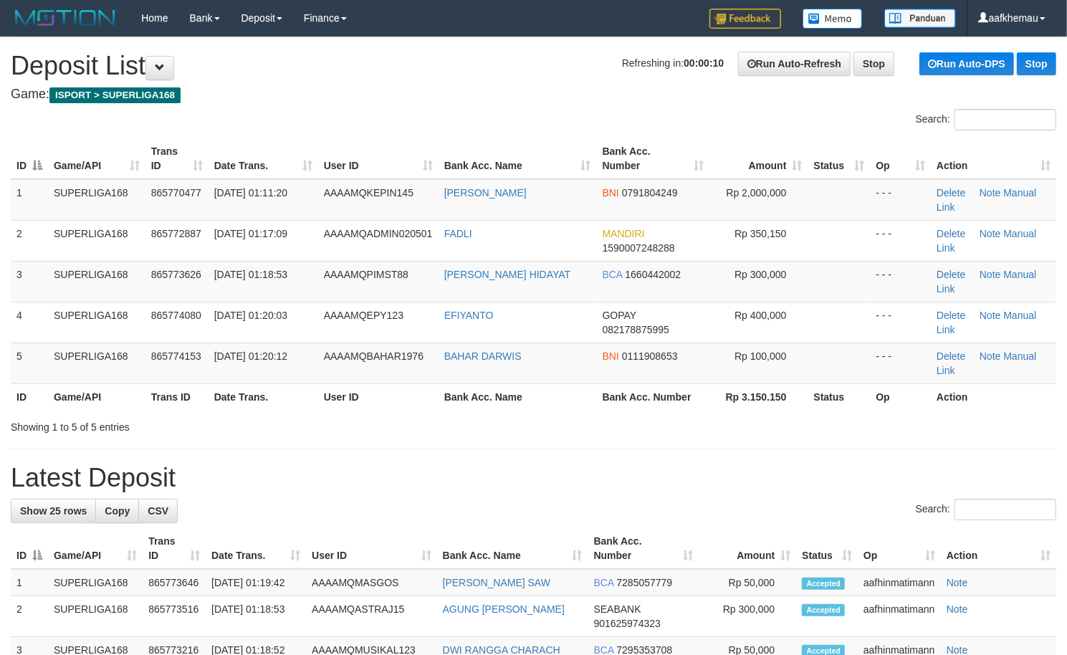
drag, startPoint x: 546, startPoint y: 75, endPoint x: 540, endPoint y: 72, distance: 7.4
click at [543, 75] on h1 "Refreshing in: 00:00:02 Run Auto-Refresh Stop Run Auto-DPS Stop Deposit List" at bounding box center [533, 66] width 1045 height 29
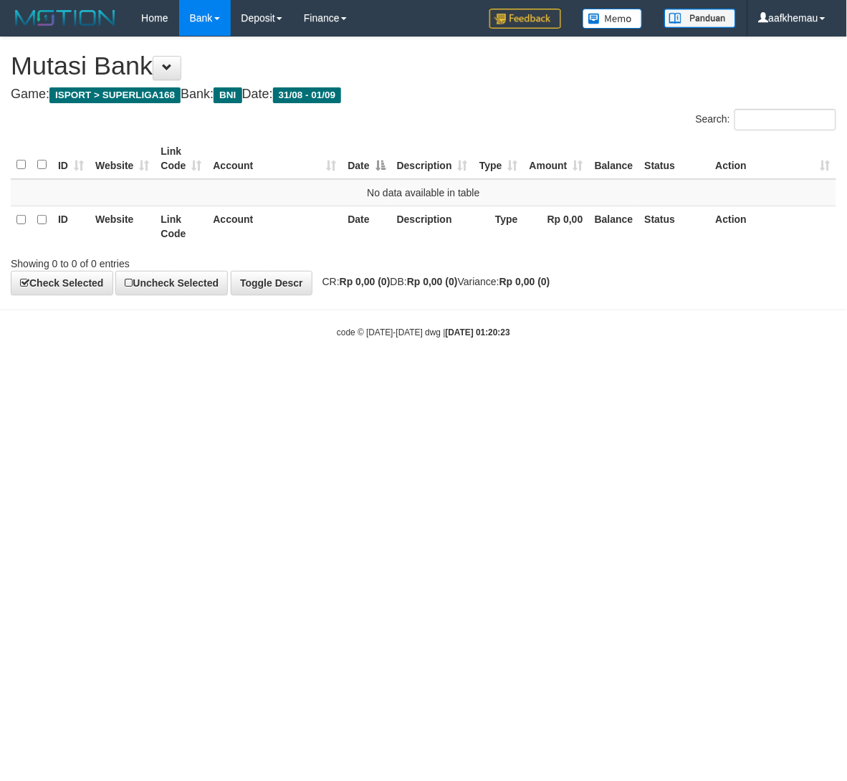
click at [424, 375] on html "Toggle navigation Home Bank Account List Load By Website Group [ISPORT] SUPERLI…" at bounding box center [423, 187] width 847 height 375
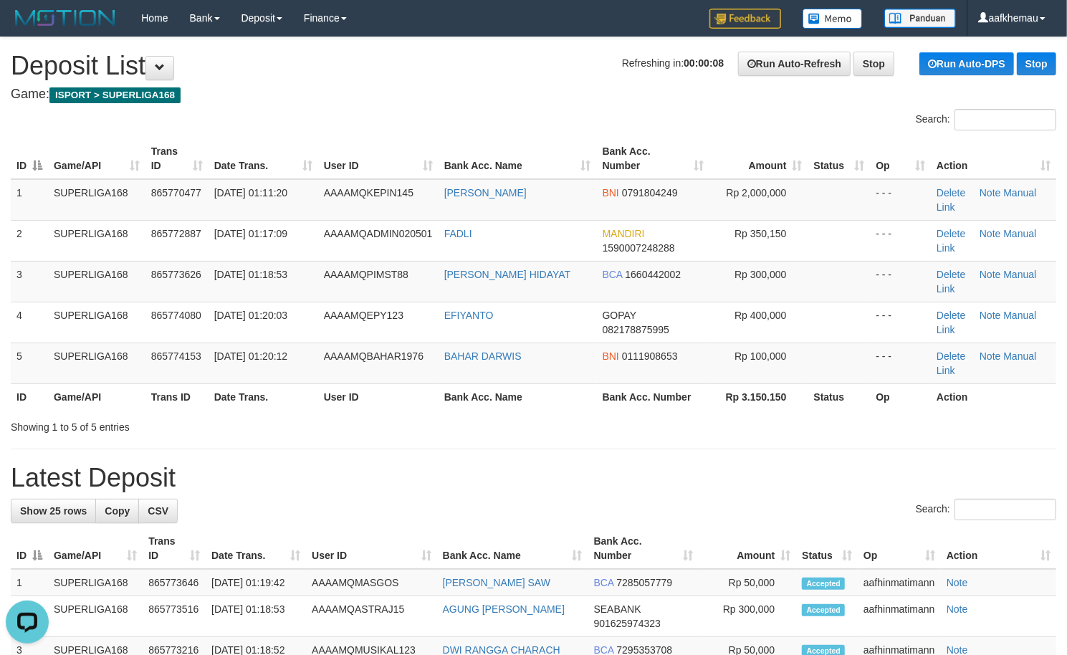
click at [477, 92] on h4 "Game: ISPORT > SUPERLIGA168" at bounding box center [533, 94] width 1045 height 14
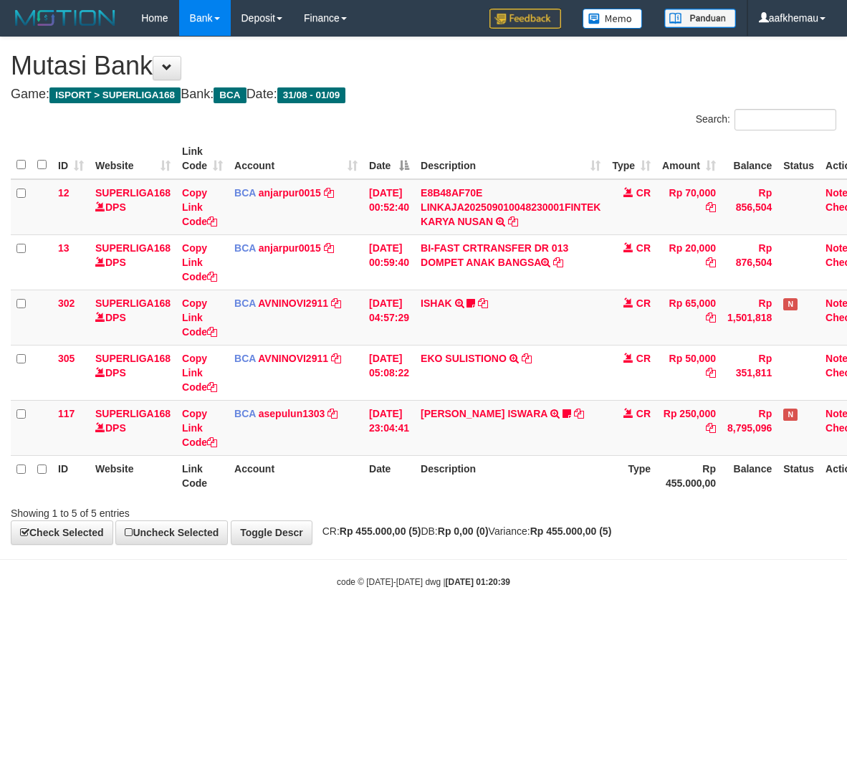
click at [487, 624] on html "Toggle navigation Home Bank Account List Load By Website Group [ISPORT] SUPERLI…" at bounding box center [423, 312] width 847 height 624
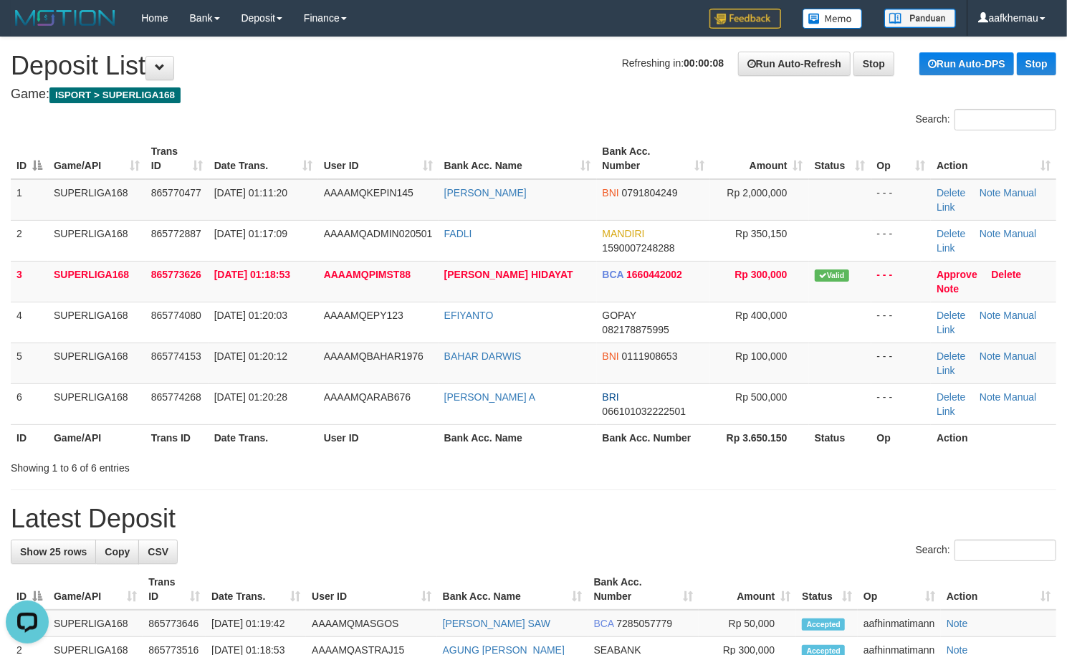
click at [463, 99] on h4 "Game: ISPORT > SUPERLIGA168" at bounding box center [533, 94] width 1045 height 14
click at [382, 100] on h4 "Game: ISPORT > SUPERLIGA168" at bounding box center [533, 94] width 1045 height 14
click at [523, 61] on h1 "Refreshing in: 00:00:03 Run Auto-Refresh Stop Run Auto-DPS Stop Deposit List" at bounding box center [533, 66] width 1045 height 29
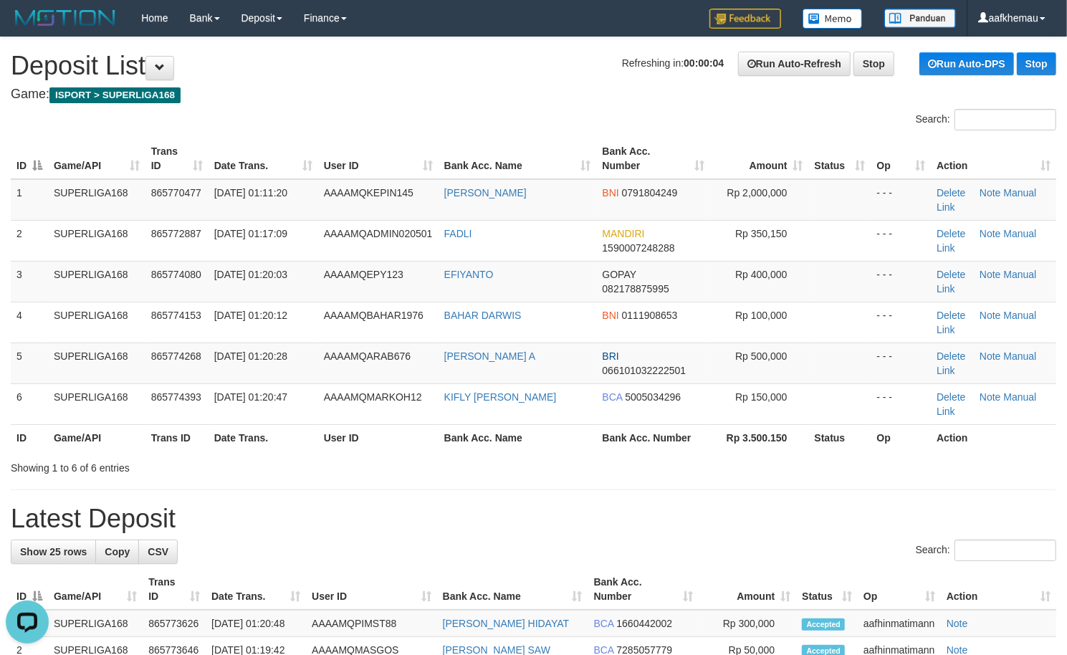
drag, startPoint x: 420, startPoint y: 47, endPoint x: 434, endPoint y: 142, distance: 96.4
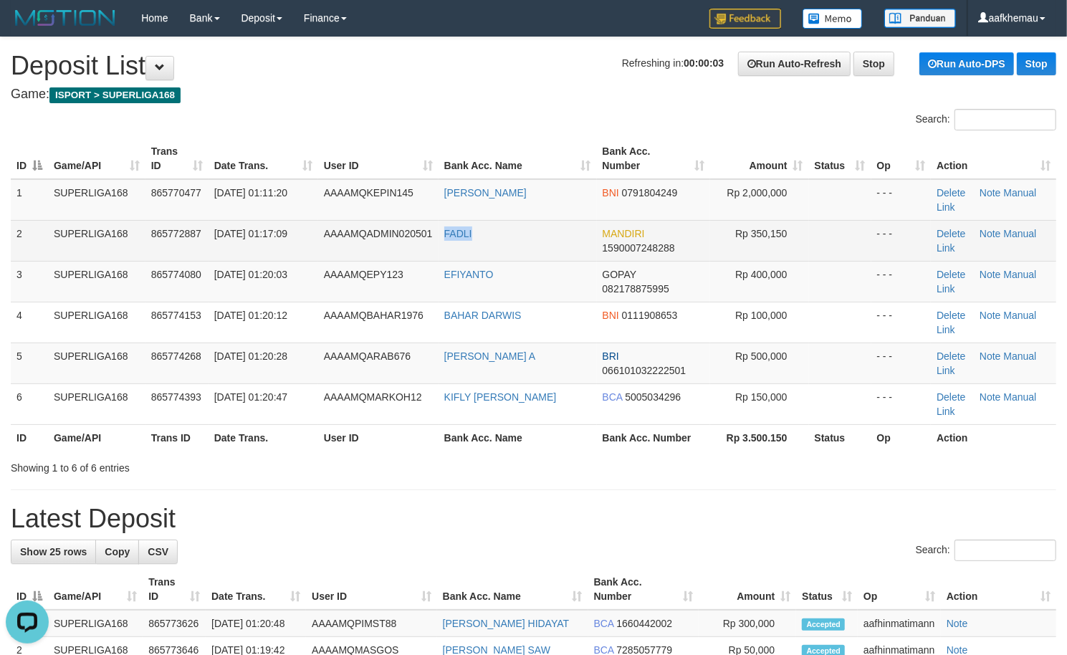
copy tr "FADLI"
drag, startPoint x: 497, startPoint y: 234, endPoint x: 436, endPoint y: 241, distance: 62.1
click at [436, 241] on tr "2 SUPERLIGA168 865772887 01/09/2025 01:17:09 AAAAMQADMIN020501 FADLI MANDIRI 15…" at bounding box center [533, 240] width 1045 height 41
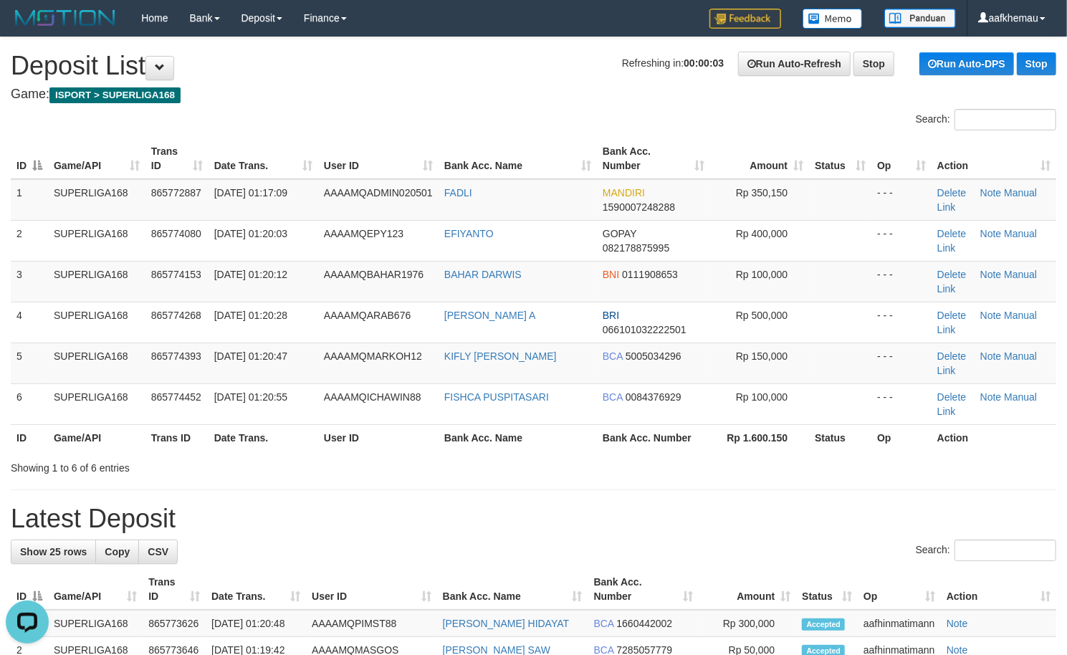
click at [467, 97] on h4 "Game: ISPORT > SUPERLIGA168" at bounding box center [533, 94] width 1045 height 14
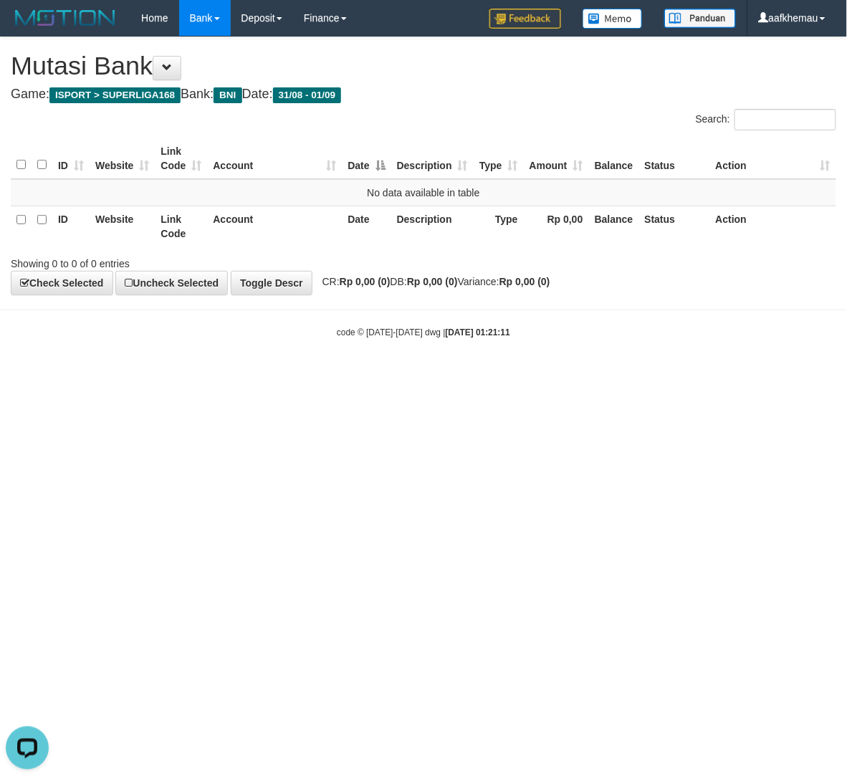
click at [577, 375] on html "Toggle navigation Home Bank Account List Load By Website Group [ISPORT] SUPERLI…" at bounding box center [423, 187] width 847 height 375
